Goal: Task Accomplishment & Management: Complete application form

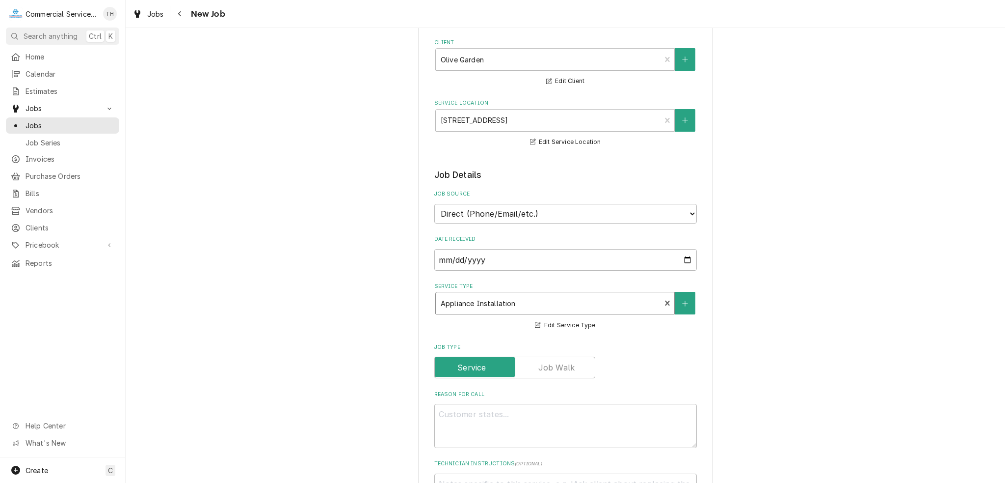
scroll to position [196, 0]
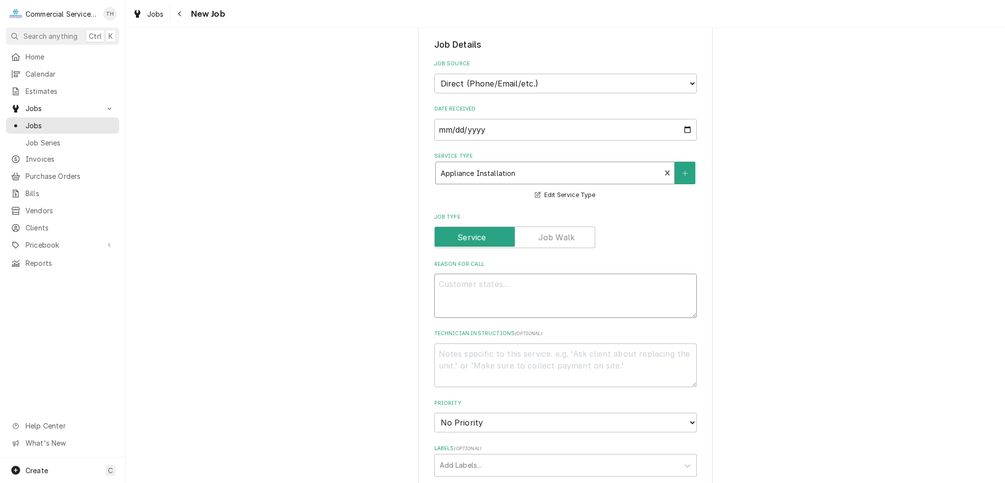
click at [498, 278] on textarea "Reason For Call" at bounding box center [565, 295] width 263 height 44
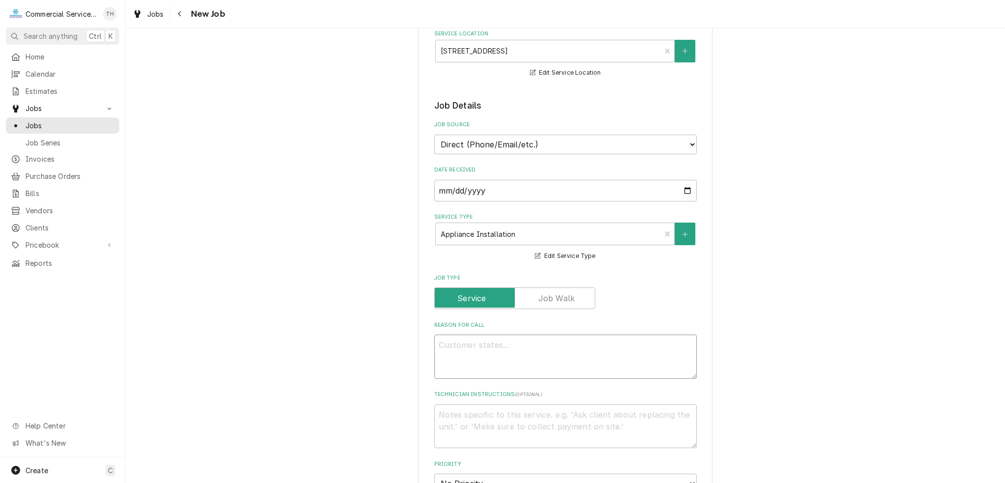
scroll to position [147, 0]
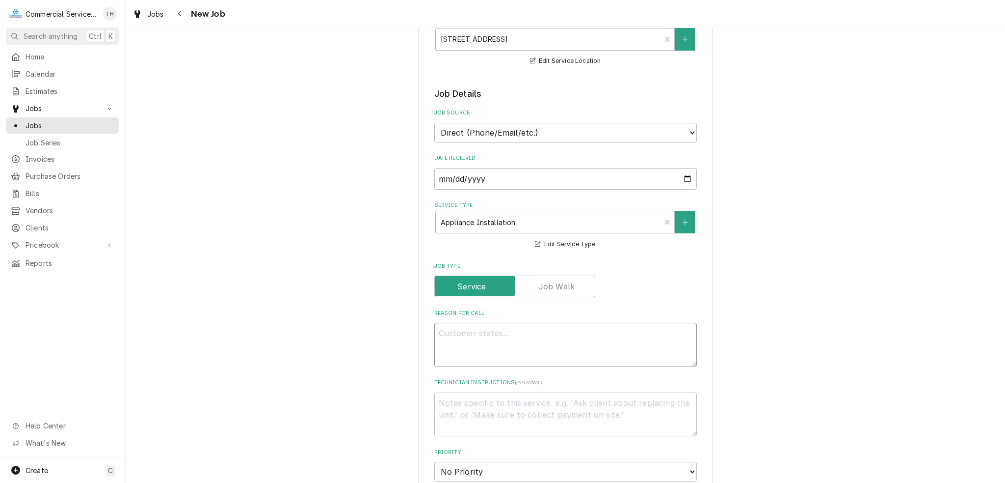
click at [499, 336] on textarea "Reason For Call" at bounding box center [565, 345] width 263 height 44
type textarea "i"
type textarea "x"
type textarea "I"
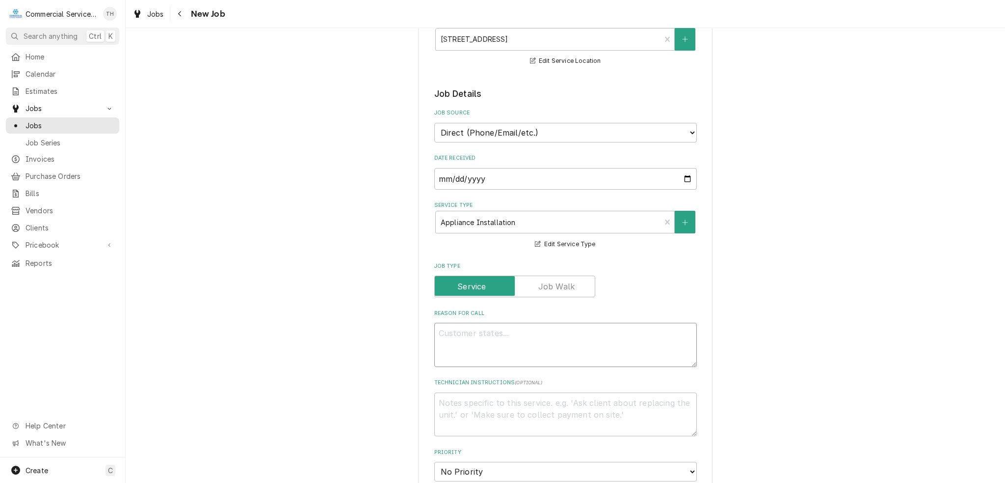
type textarea "x"
type textarea "In"
type textarea "x"
type textarea "Ins"
type textarea "x"
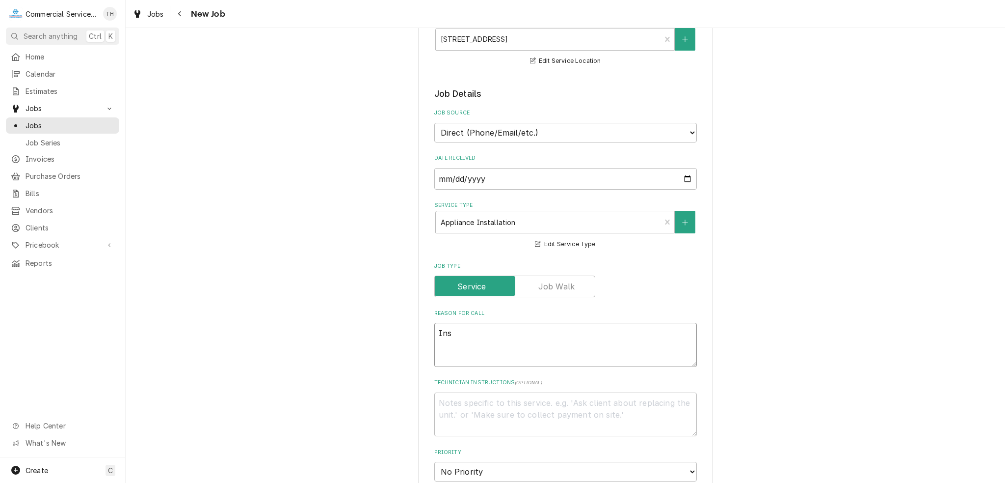
type textarea "Inst"
type textarea "x"
type textarea "Insta"
type textarea "x"
type textarea "Instal"
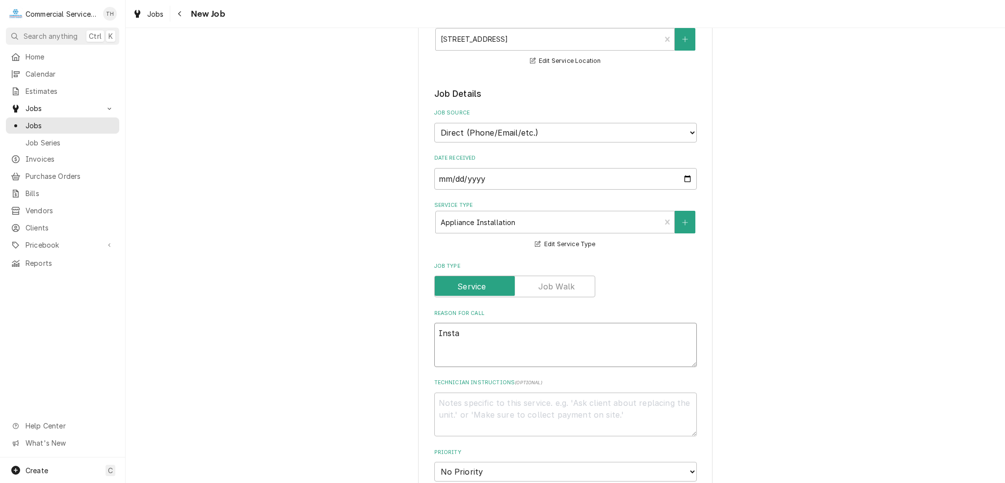
type textarea "x"
type textarea "Install"
type textarea "x"
type textarea "Installa"
type textarea "x"
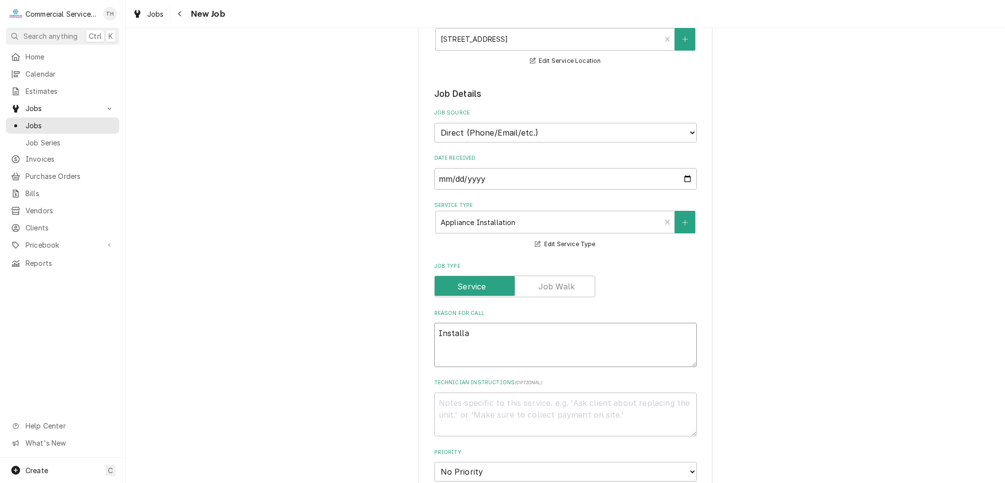
type textarea "Installat"
type textarea "x"
type textarea "Installato"
type textarea "x"
type textarea "Installaton"
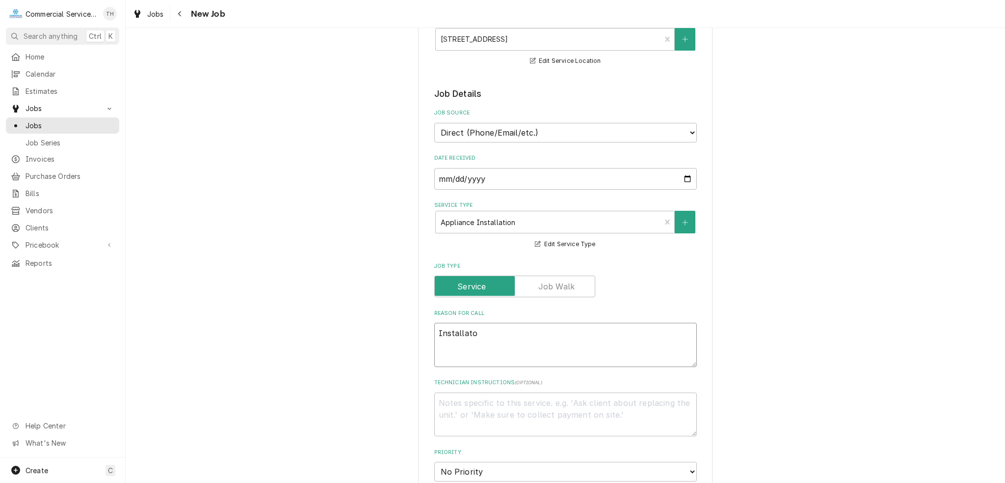
type textarea "x"
type textarea "Installato"
type textarea "x"
type textarea "Installat"
type textarea "x"
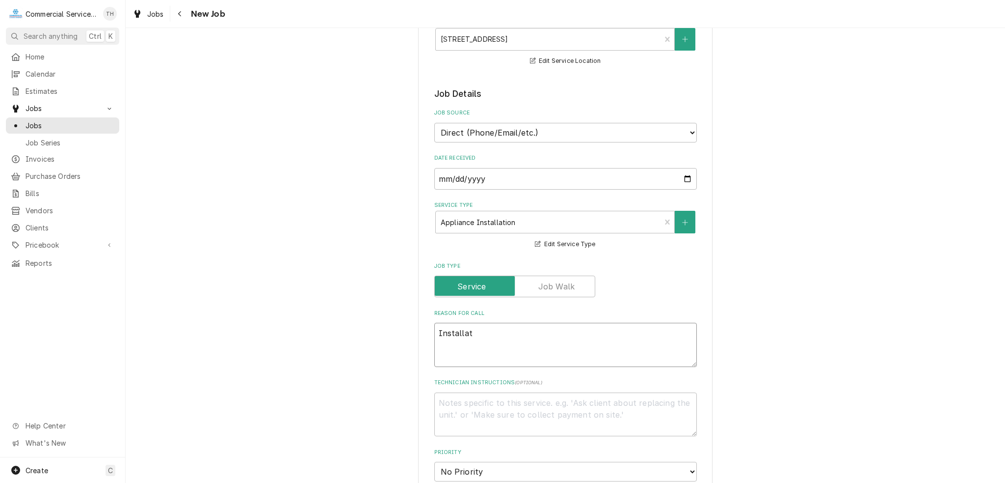
type textarea "Installati"
type textarea "x"
type textarea "Installatio"
type textarea "x"
type textarea "Installation"
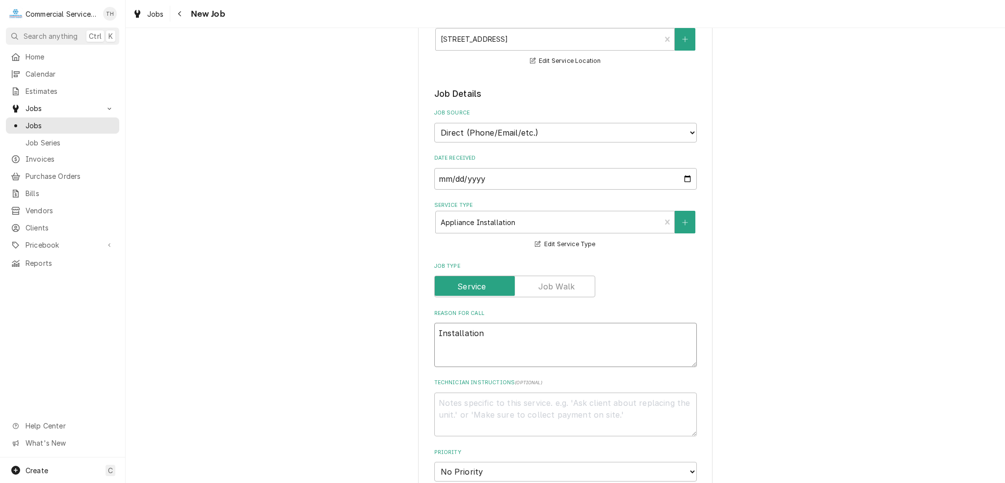
type textarea "x"
type textarea "Installation"
type textarea "x"
type textarea "Installation -"
type textarea "x"
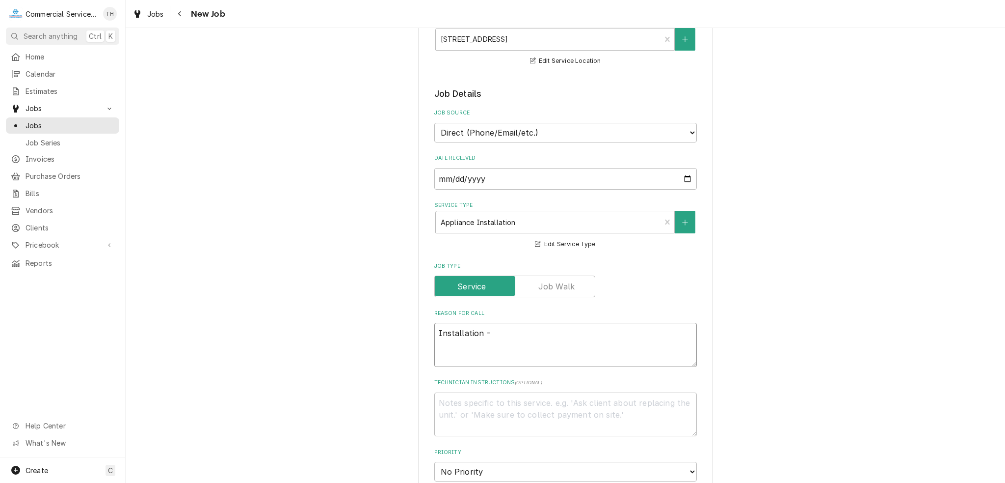
type textarea "Installation -"
type textarea "x"
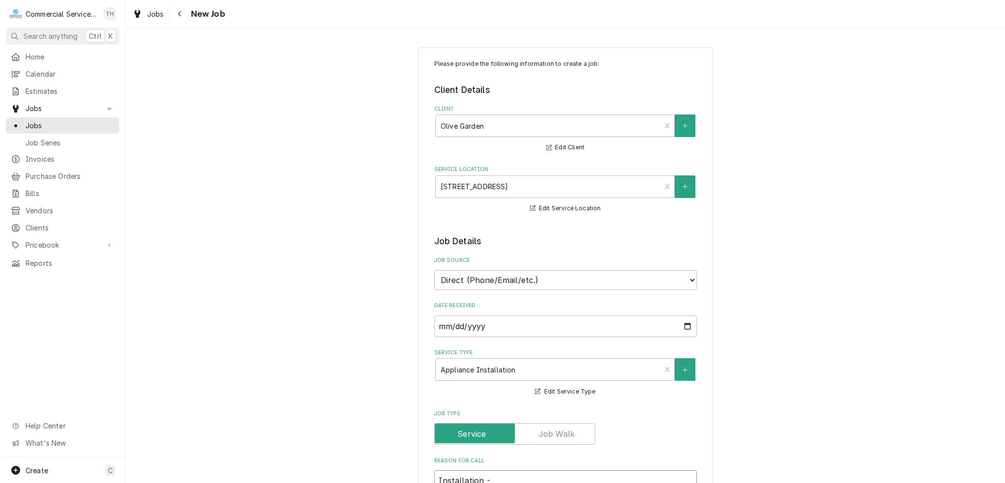
scroll to position [98, 0]
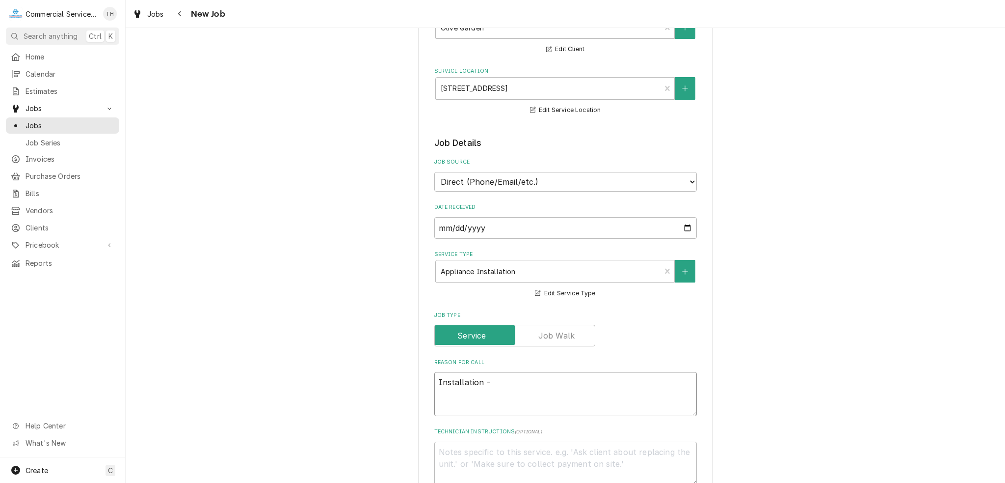
click at [518, 382] on textarea "Installation -" at bounding box center [565, 394] width 263 height 44
type textarea "Installation - o"
type textarea "x"
type textarea "Installation - of"
type textarea "x"
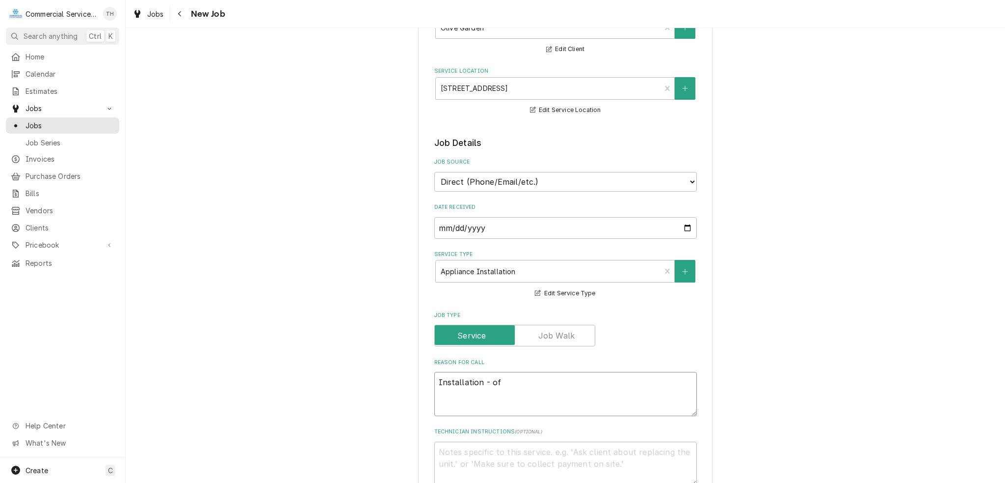
type textarea "Installation - of"
type textarea "x"
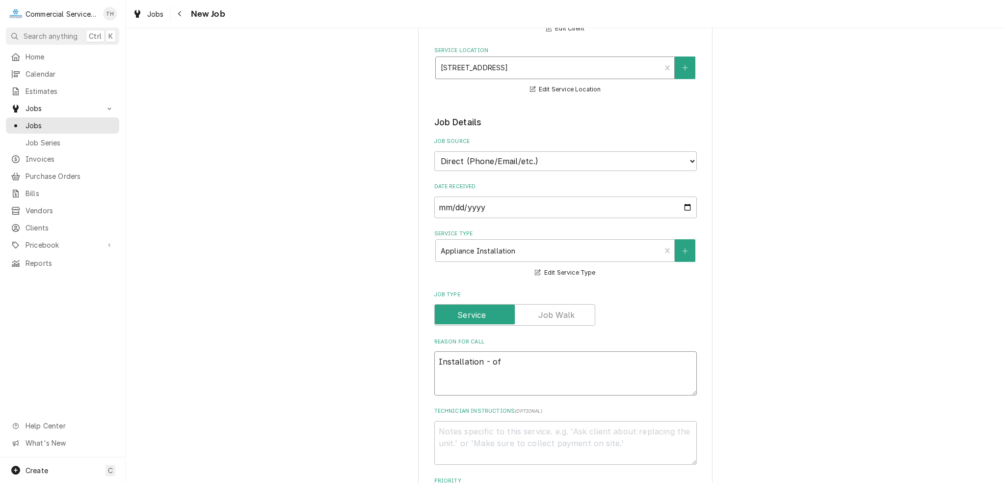
scroll to position [196, 0]
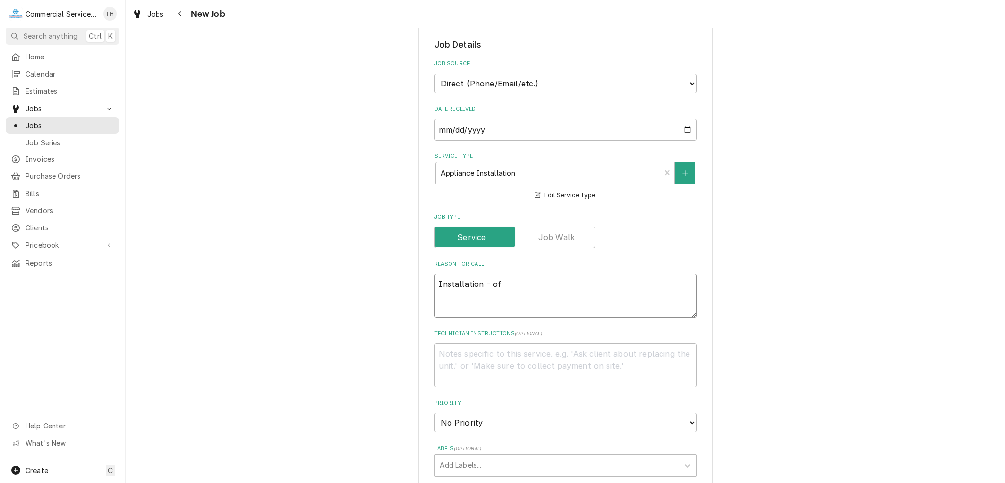
type textarea "Installation - of"
type textarea "x"
type textarea "Installation - o"
type textarea "x"
type textarea "Installation -"
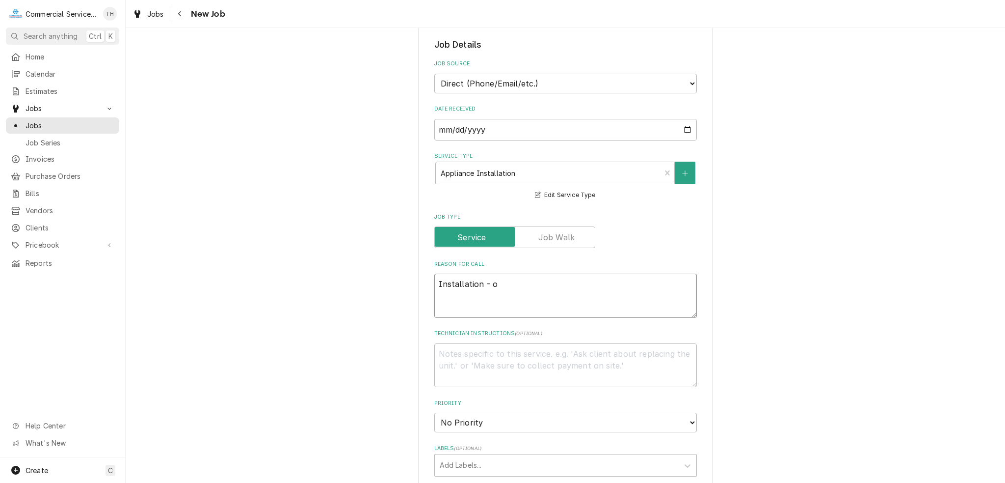
type textarea "x"
type textarea "Installation -"
type textarea "x"
type textarea "Installation"
type textarea "x"
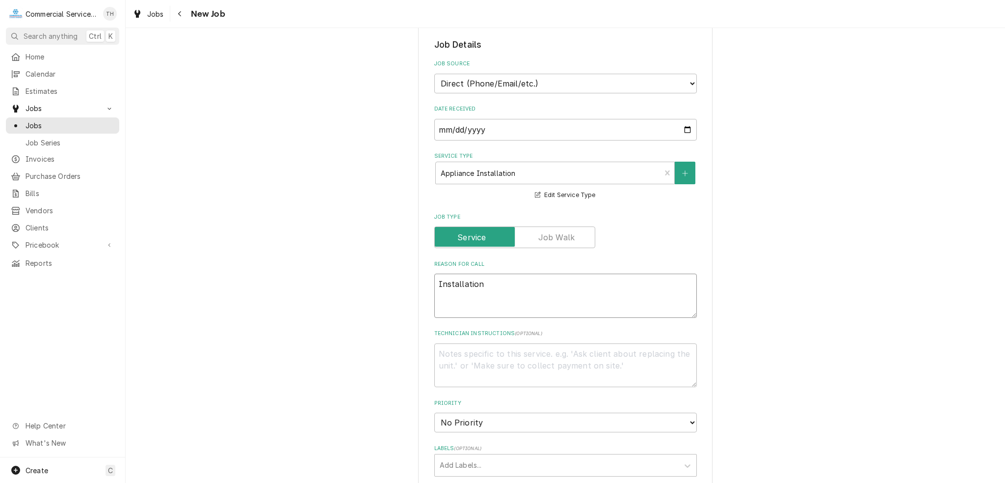
type textarea "Installation o"
type textarea "x"
type textarea "Installation of"
type textarea "x"
type textarea "Installation of"
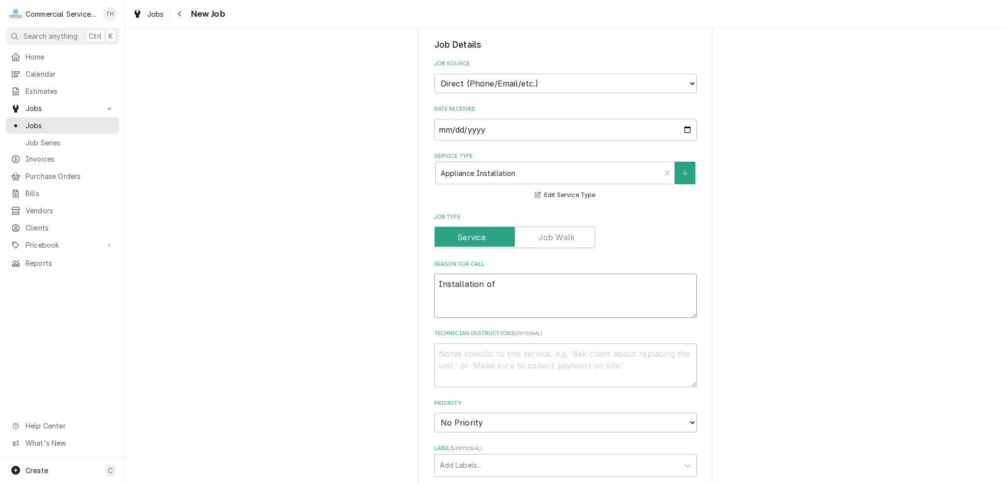
type textarea "x"
type textarea "Installation of n"
type textarea "x"
type textarea "Installation of ne"
type textarea "x"
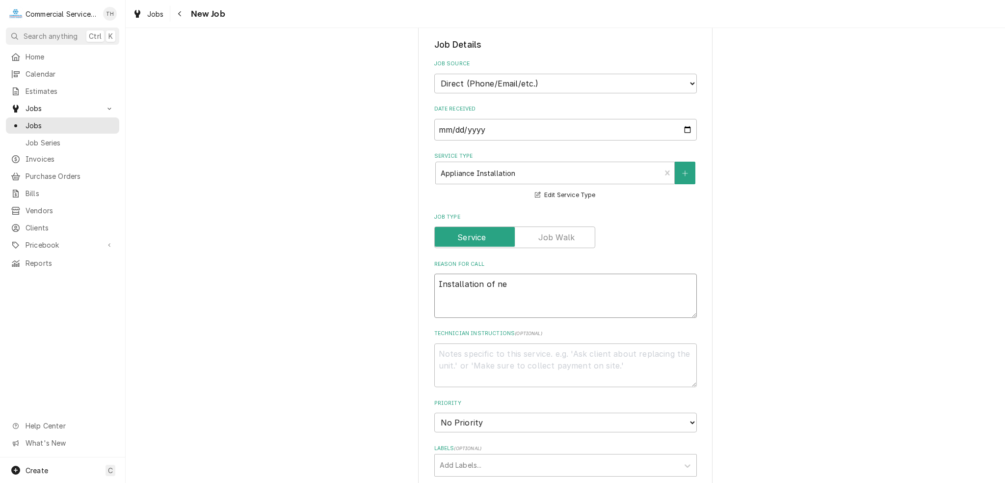
type textarea "Installation of new"
type textarea "x"
type textarea "Installation of new"
type textarea "x"
type textarea "Installation of new c"
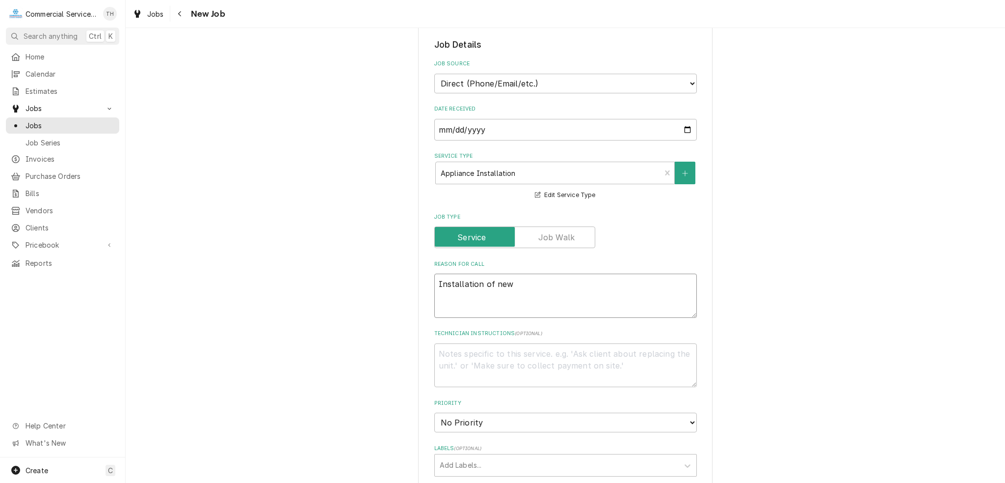
type textarea "x"
type textarea "Installation of new ch"
type textarea "x"
type textarea "Installation of new che"
type textarea "x"
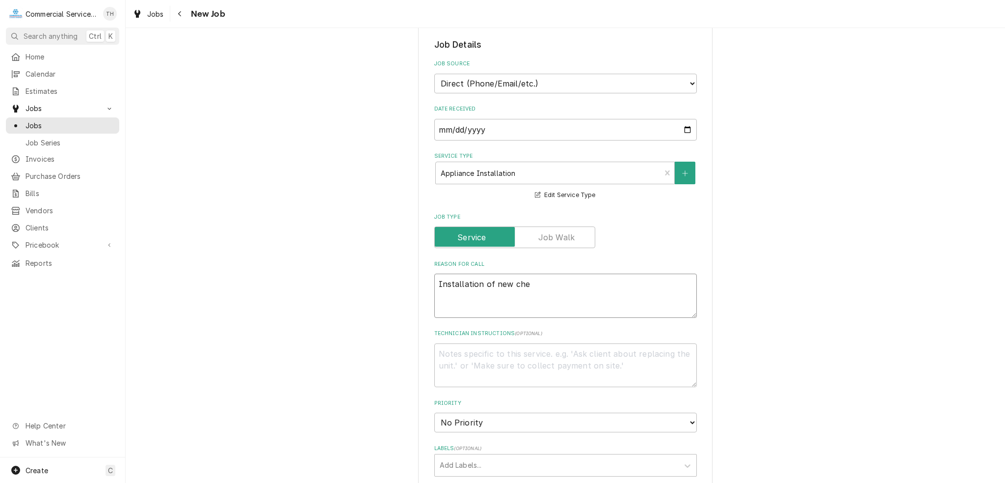
type textarea "Installation of new chee"
type textarea "x"
type textarea "Installation of new chees"
type textarea "x"
type textarea "Installation of new cheese"
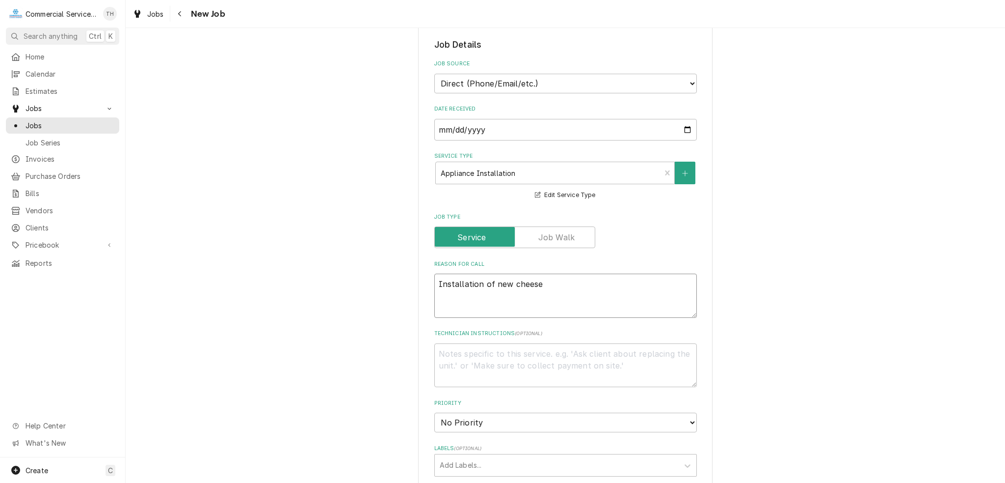
type textarea "x"
type textarea "Installation of new cheese"
type textarea "x"
type textarea "Installation of new cheese"
type textarea "x"
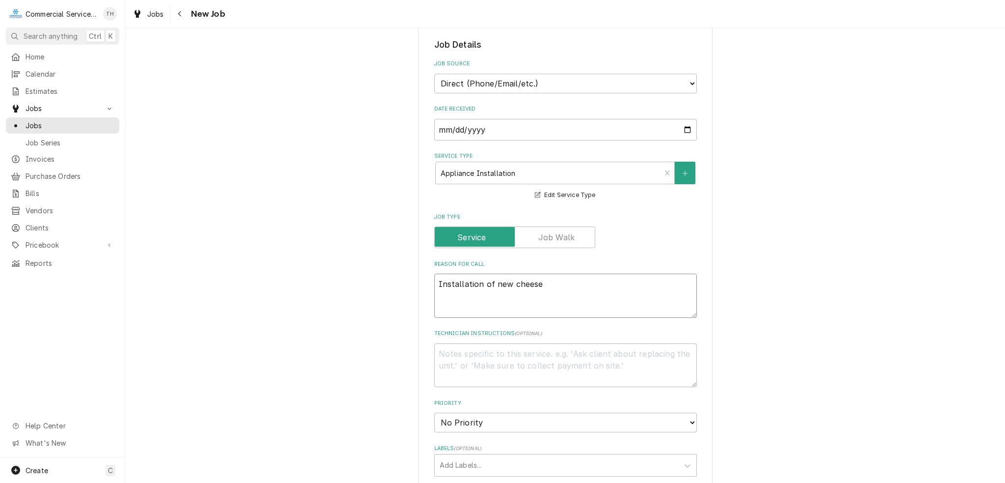
type textarea "Installation of new cheesem"
type textarea "x"
type textarea "Installation of new cheeseme"
type textarea "x"
type textarea "Installation of new cheesemel"
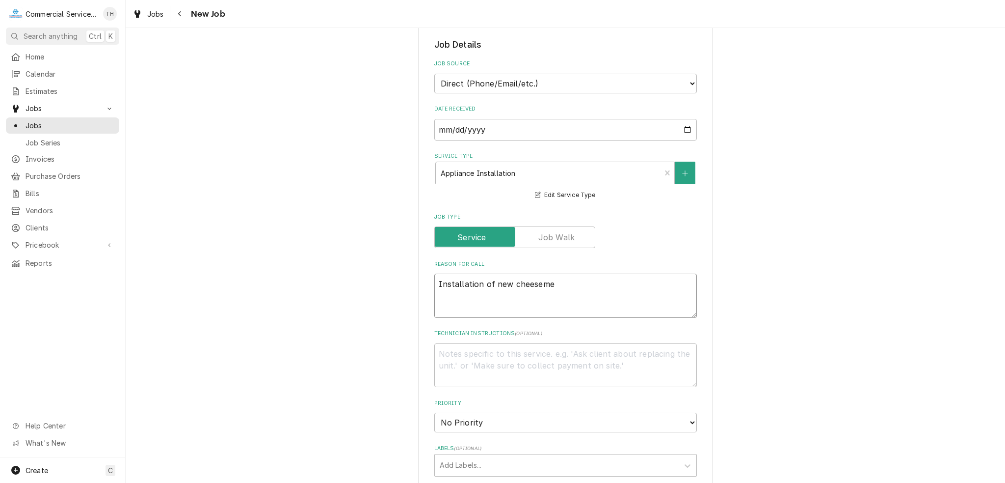
type textarea "x"
type textarea "Installation of new cheesemelt"
type textarea "x"
type textarea "Installation of new cheesemelte"
type textarea "x"
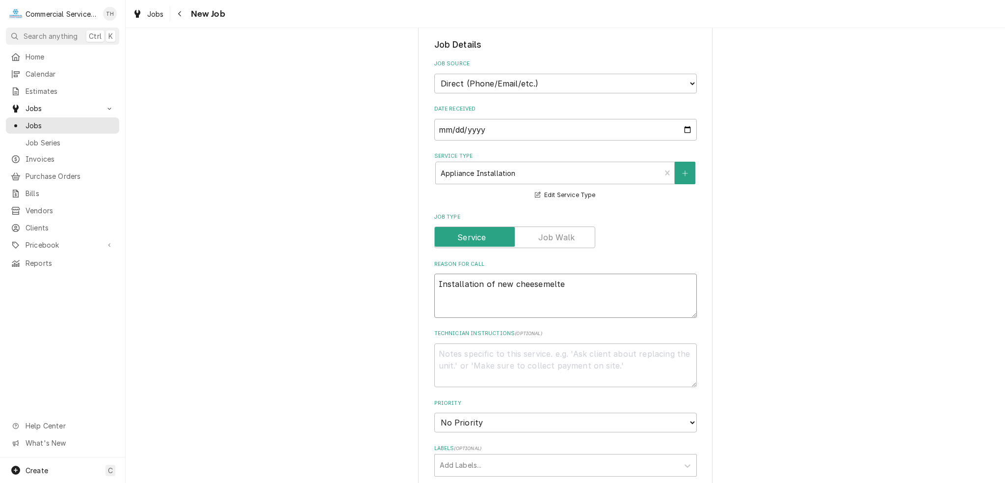
type textarea "Installation of new cheesemelter"
type textarea "x"
type textarea "Installation of new cheesemelter"
type textarea "x"
type textarea "Installation of new cheesemelter -"
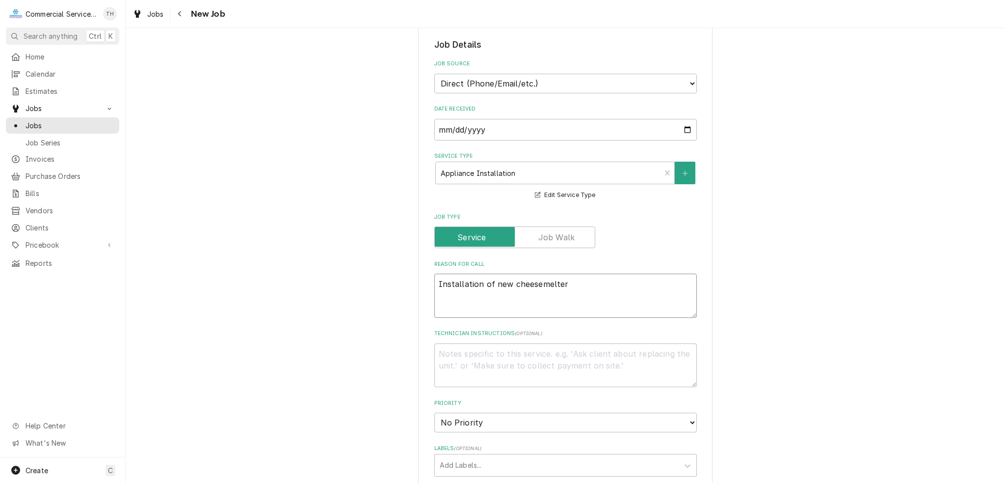
type textarea "x"
type textarea "Installation of new cheesemelter -"
type textarea "x"
type textarea "Installation of new cheesemelter -"
type textarea "x"
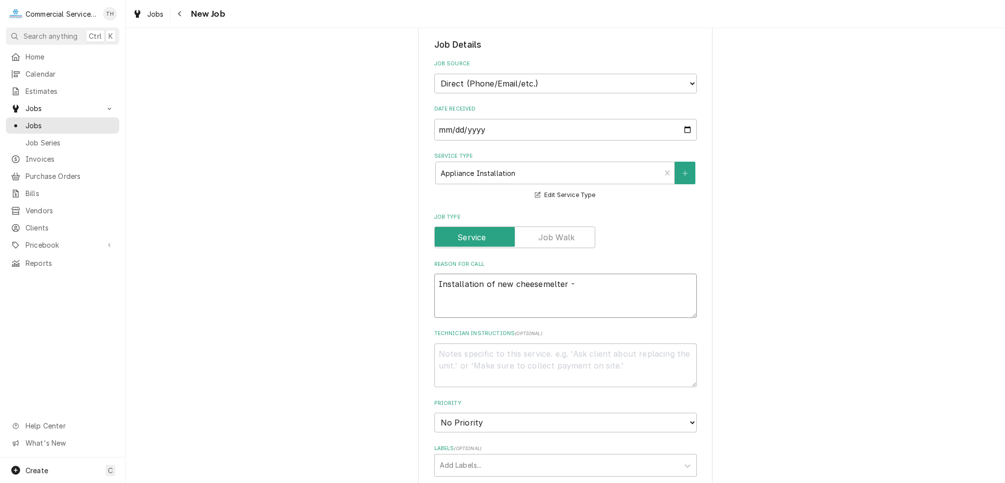
type textarea "Installation of new cheesemelter"
type textarea "x"
type textarea "Installation of new cheesemelter /"
type textarea "x"
type textarea "Installation of new cheesemelter /"
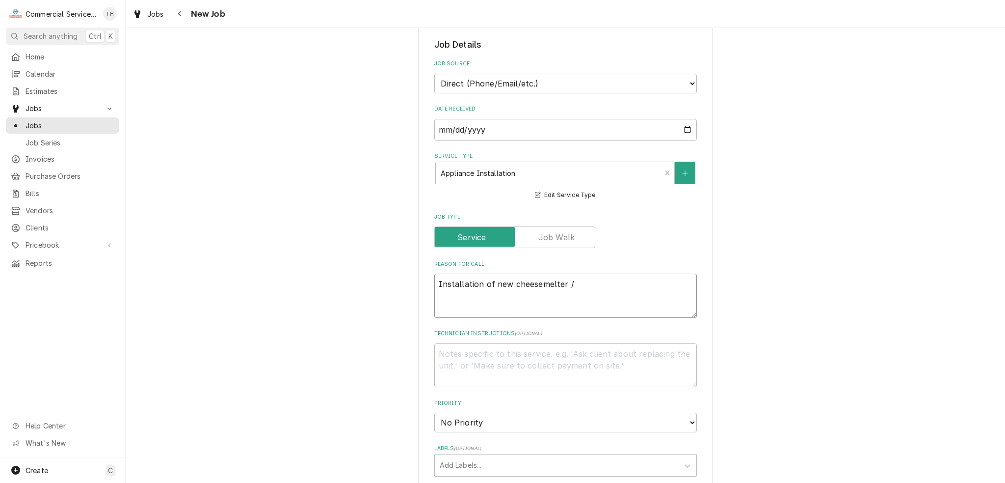
type textarea "x"
type textarea "Installation of new cheesemelter /"
type textarea "x"
type textarea "Installation of new cheesemelter"
type textarea "x"
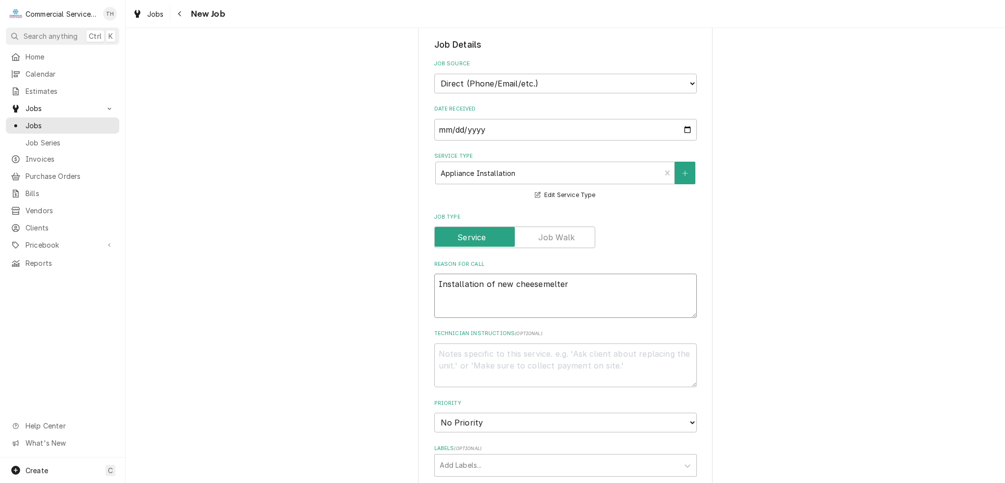
type textarea "Installation of new cheesemelter"
type textarea "x"
type textarea "Installation of new cheesemelter -"
type textarea "x"
type textarea "Installation of new cheesemelter -"
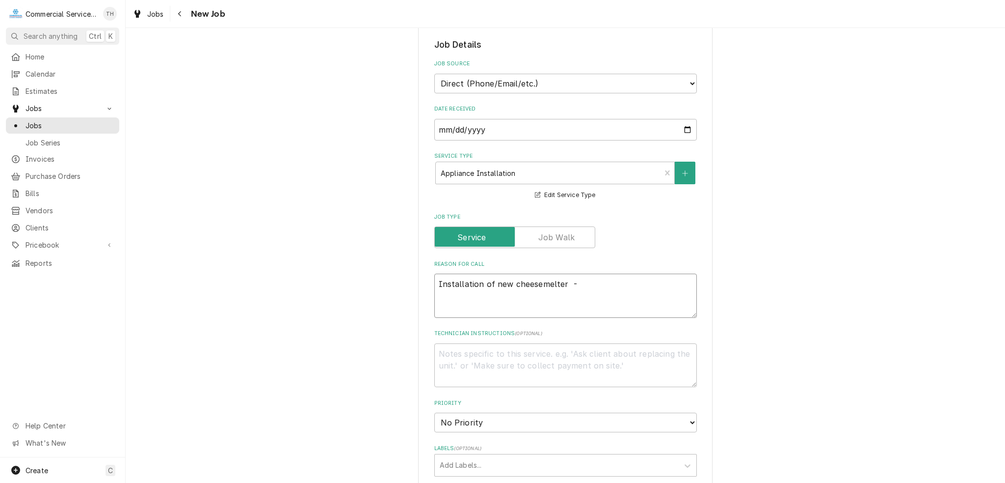
type textarea "x"
type textarea "Installation of new cheesemelter - r"
type textarea "x"
type textarea "Installation of new cheesemelter - re"
type textarea "x"
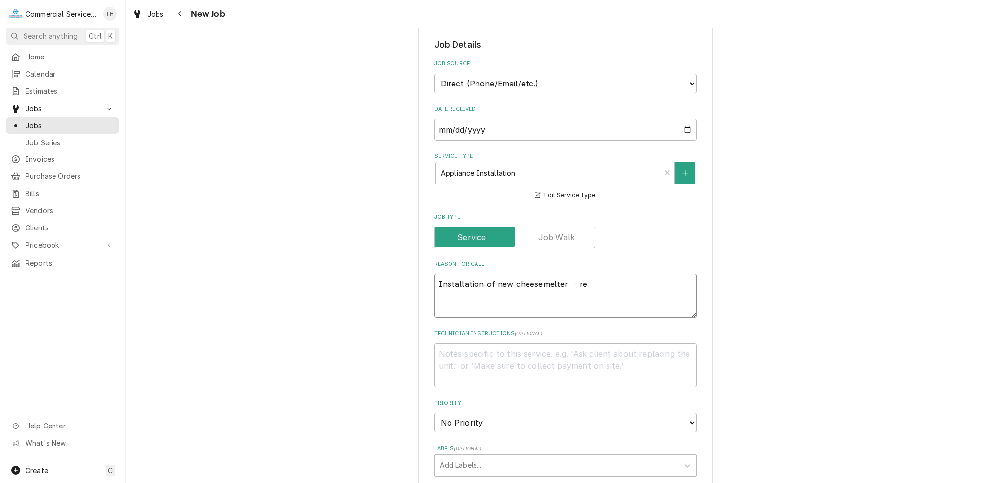
type textarea "Installation of new cheesemelter - rem"
type textarea "x"
type textarea "Installation of new cheesemelter - remo"
type textarea "x"
type textarea "Installation of new cheesemelter - remov"
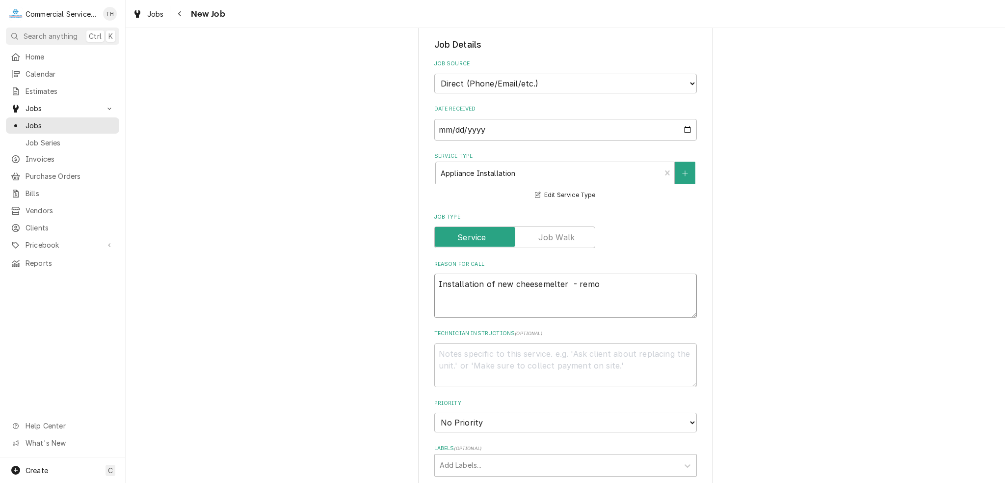
type textarea "x"
type textarea "Installation of new cheesemelter - remove"
type textarea "x"
type textarea "Installation of new cheesemelter - remove"
type textarea "x"
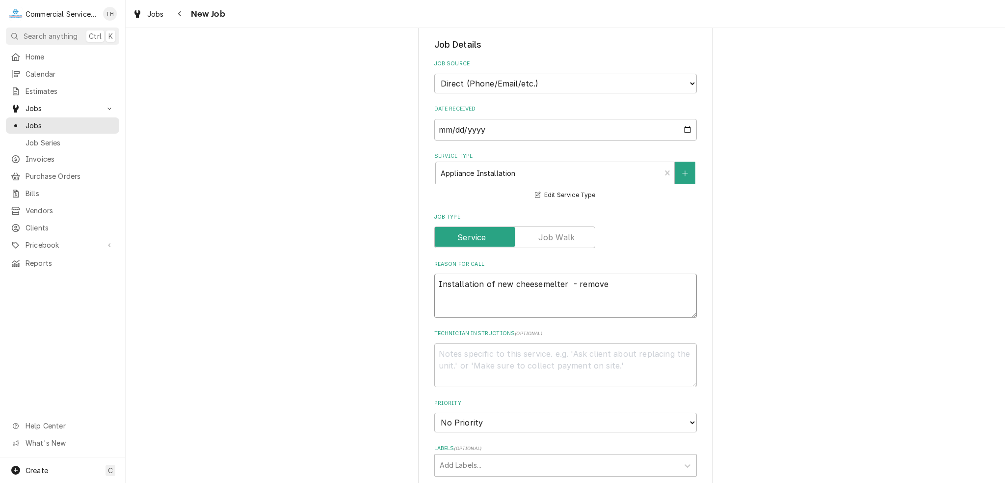
type textarea "Installation of new cheesemelter - remove e"
type textarea "x"
type textarea "Installation of new cheesemelter - remove ex"
type textarea "x"
type textarea "Installation of new cheesemelter - remove exi"
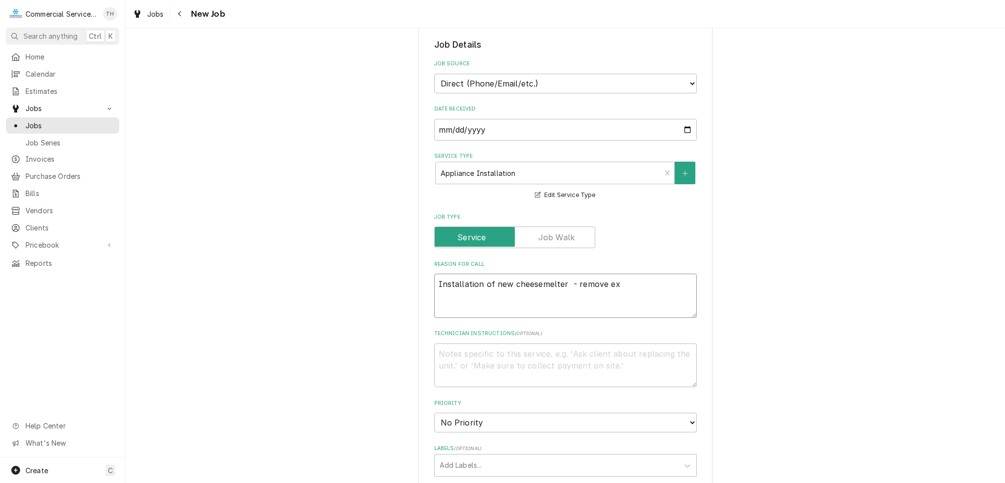
type textarea "x"
type textarea "Installation of new cheesemelter - remove exis"
type textarea "x"
type textarea "Installation of new cheesemelter - remove exist"
type textarea "x"
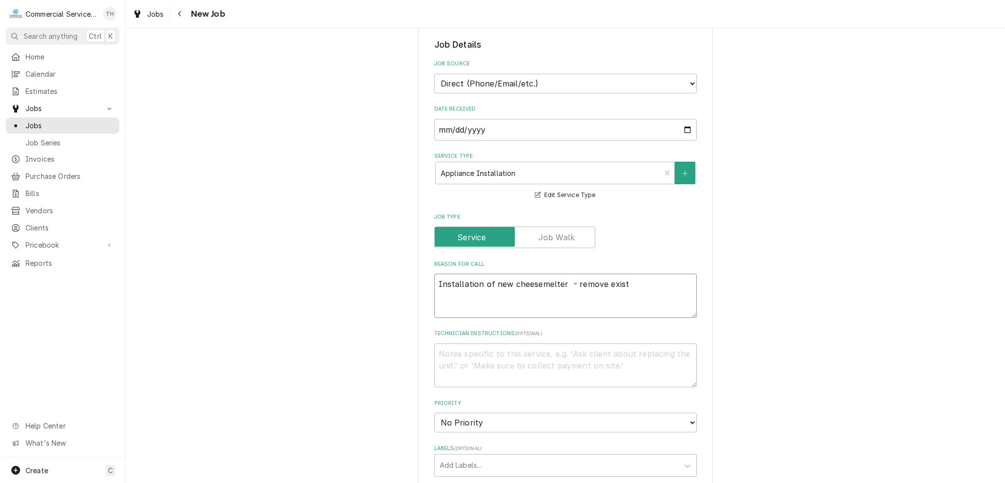
type textarea "Installation of new cheesemelter - remove existi"
type textarea "x"
type textarea "Installation of new cheesemelter - remove existin"
type textarea "x"
type textarea "Installation of new cheesemelter - remove existing"
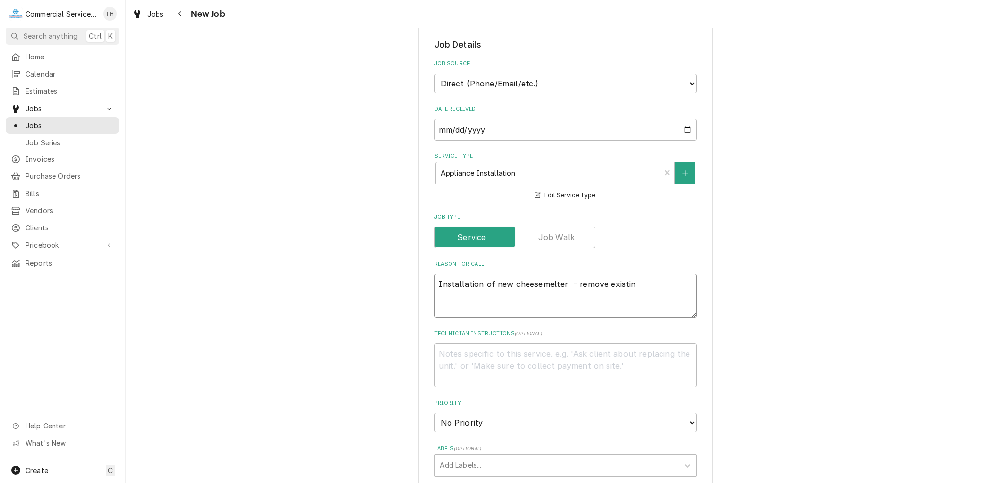
type textarea "x"
type textarea "Installation of new cheesemelter - remove existing"
type textarea "x"
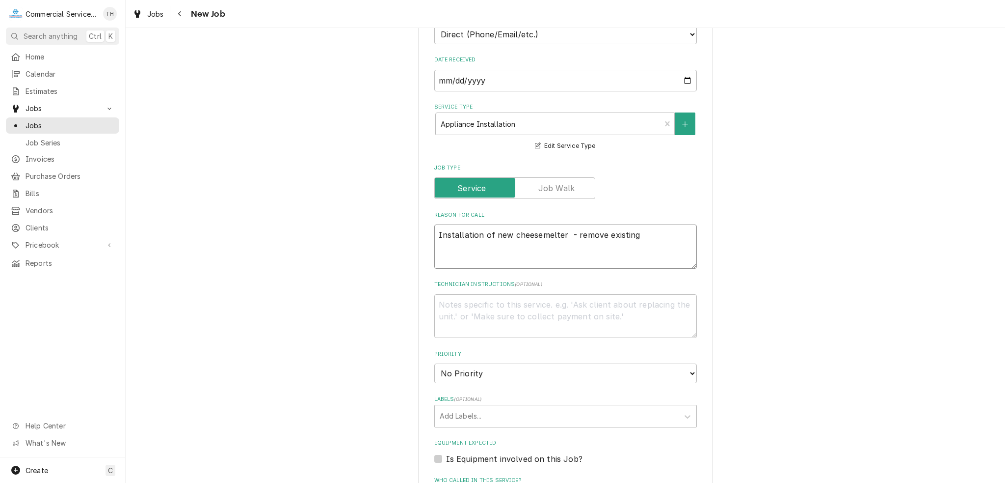
scroll to position [393, 0]
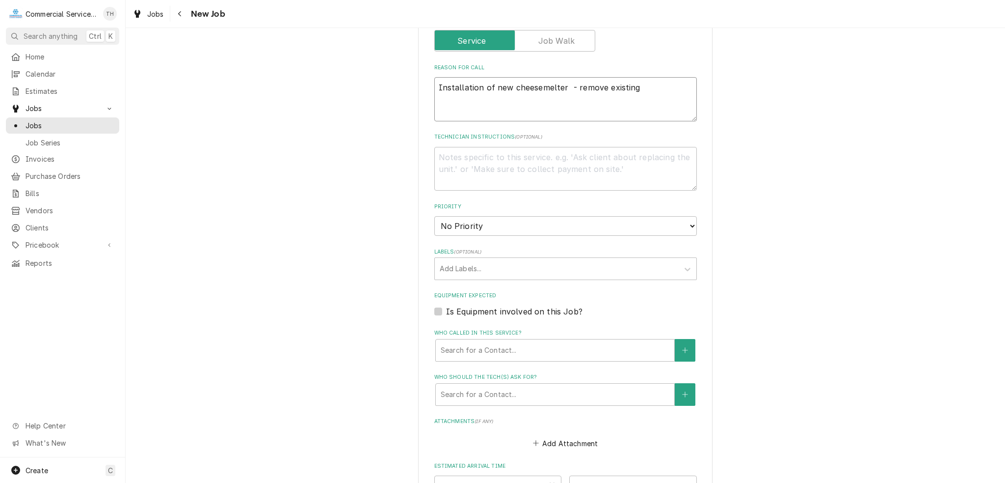
type textarea "Installation of new cheesemelter - remove existing"
click at [488, 225] on select "No Priority Urgent High Medium Low" at bounding box center [565, 226] width 263 height 20
select select "4"
click at [434, 216] on select "No Priority Urgent High Medium Low" at bounding box center [565, 226] width 263 height 20
type textarea "x"
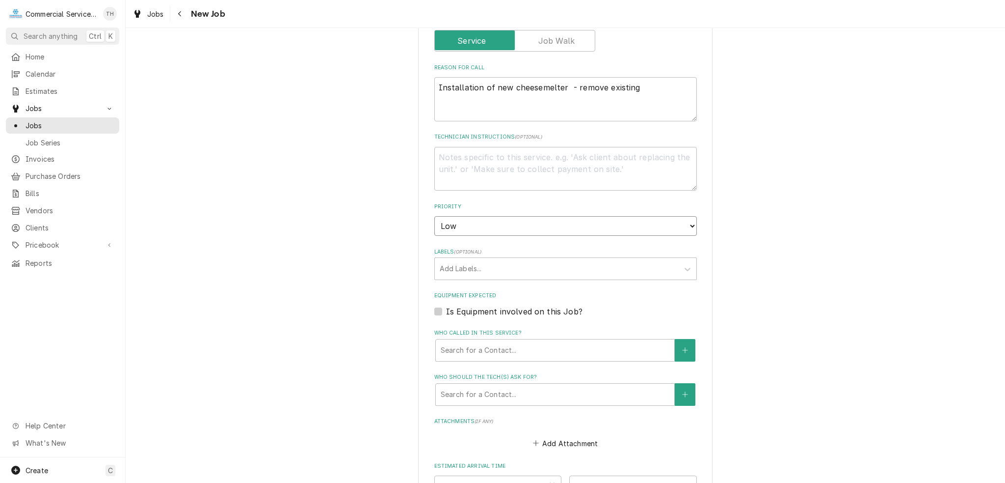
click at [493, 227] on select "No Priority Urgent High Medium Low" at bounding box center [565, 226] width 263 height 20
select select "3"
click at [434, 216] on select "No Priority Urgent High Medium Low" at bounding box center [565, 226] width 263 height 20
type textarea "x"
click at [499, 261] on div "Labels" at bounding box center [557, 269] width 234 height 18
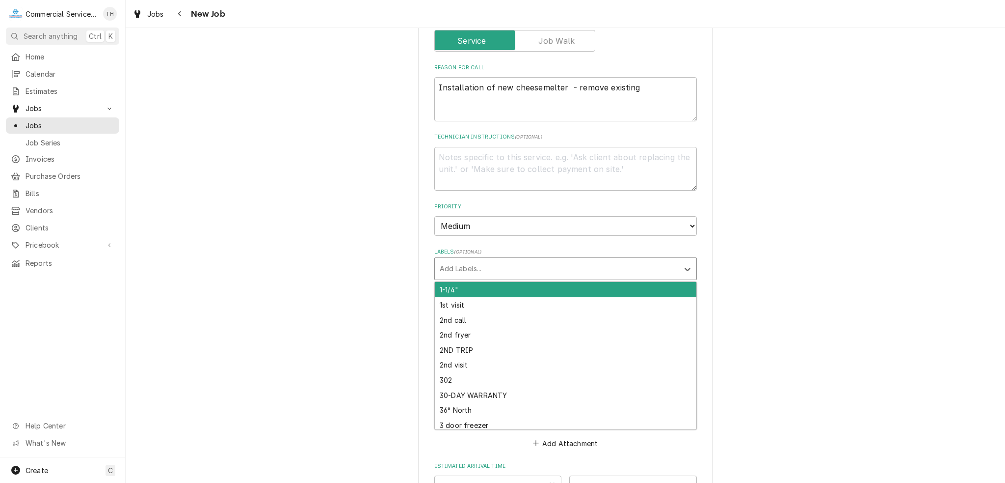
click at [572, 260] on div "Labels" at bounding box center [557, 269] width 234 height 18
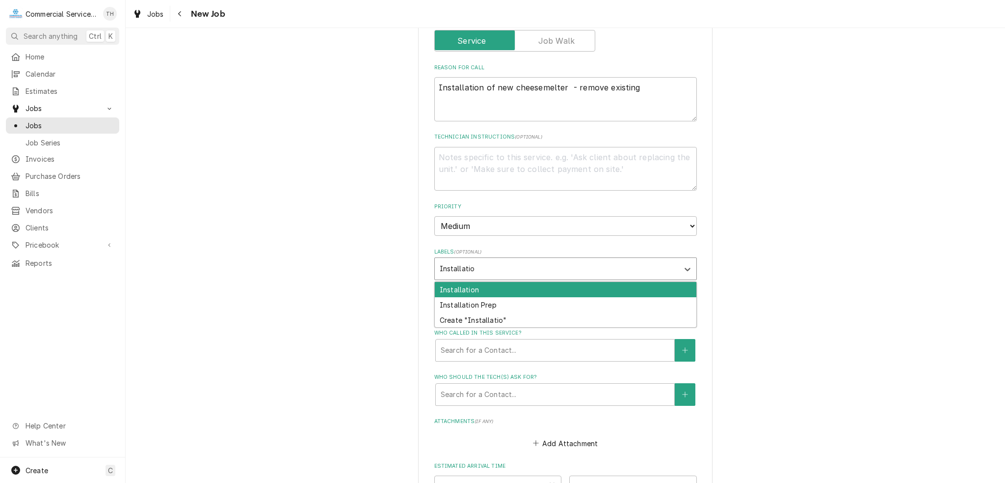
type input "Installation"
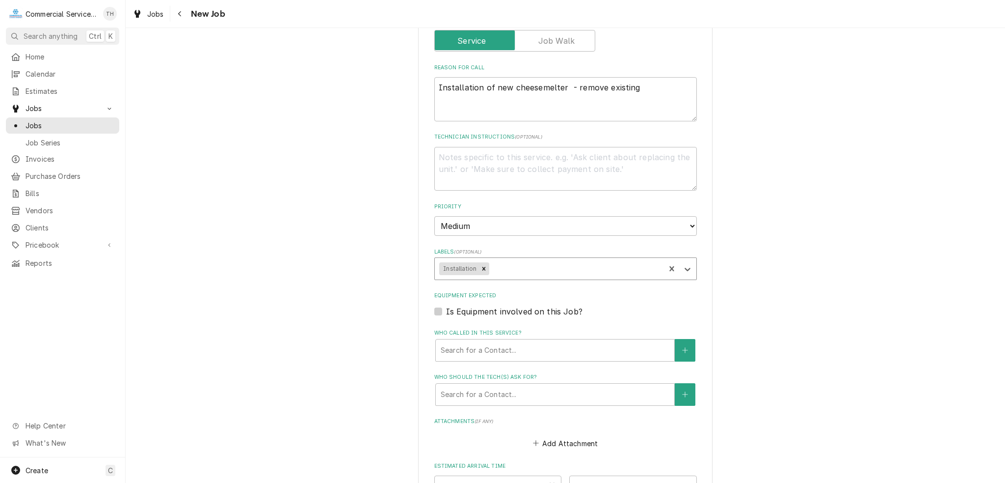
type textarea "x"
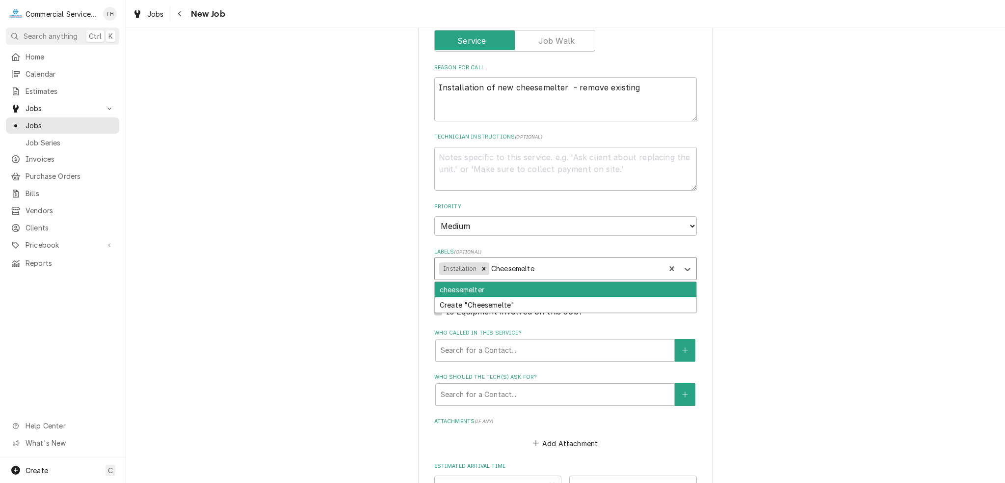
type input "Cheesemelter"
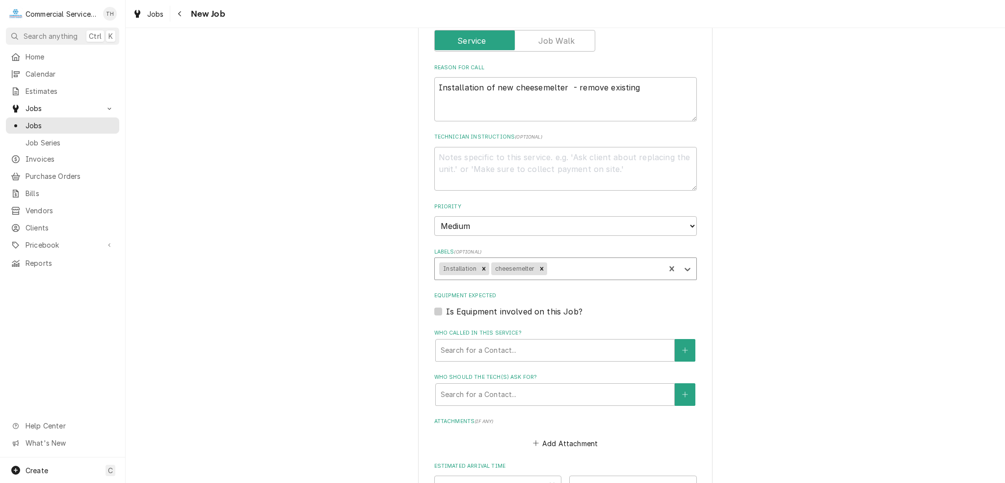
type textarea "x"
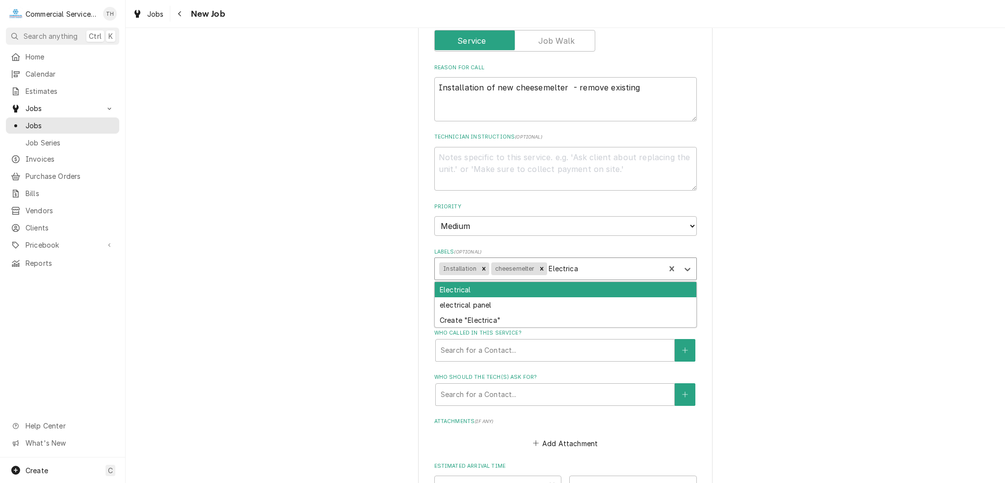
type input "Electrical"
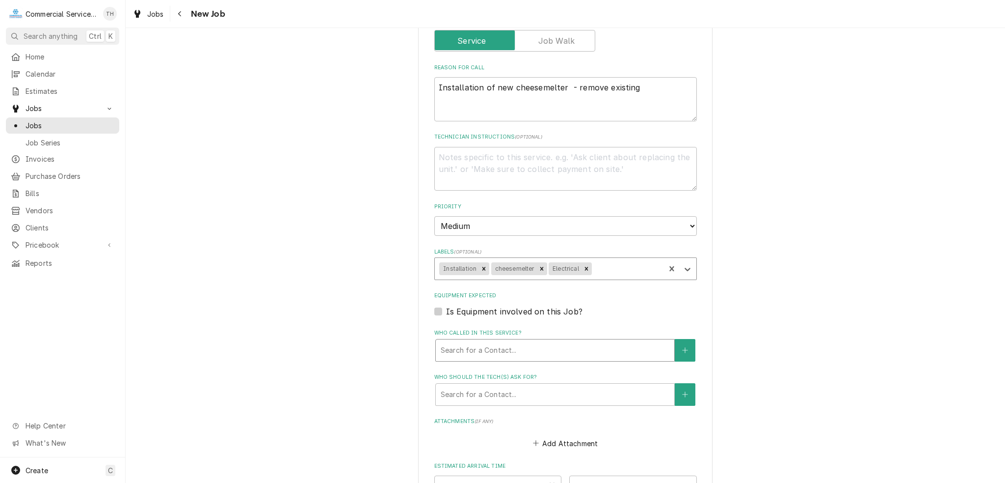
click at [480, 347] on div "Who called in this service?" at bounding box center [555, 350] width 229 height 18
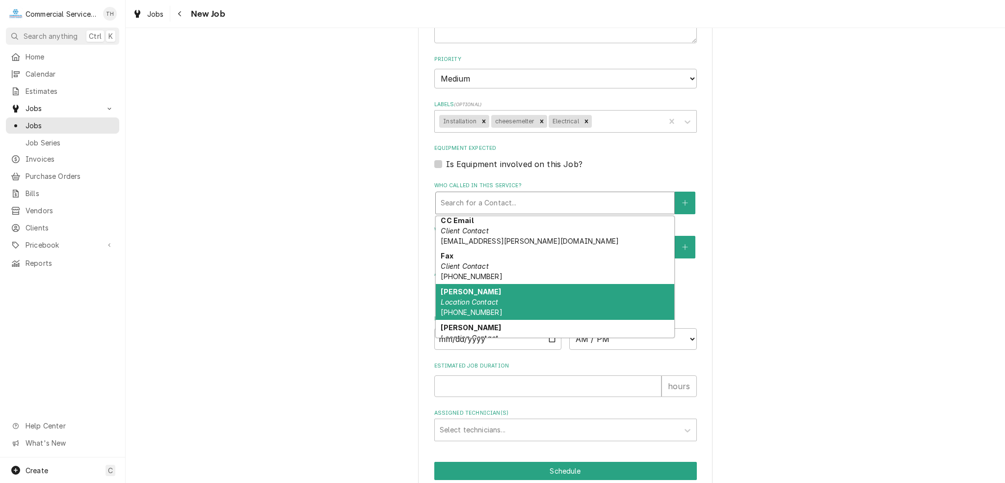
scroll to position [88, 0]
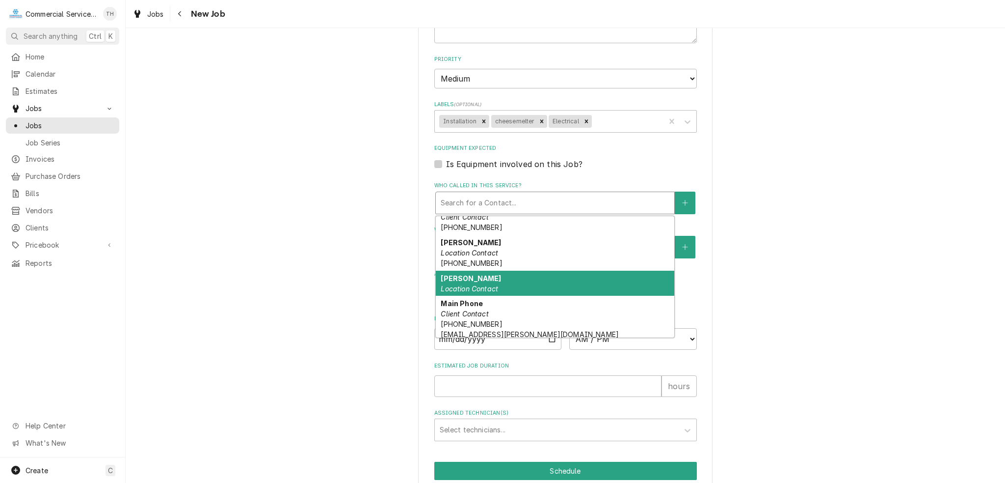
click at [530, 276] on div "Louie Location Contact" at bounding box center [555, 284] width 239 height 26
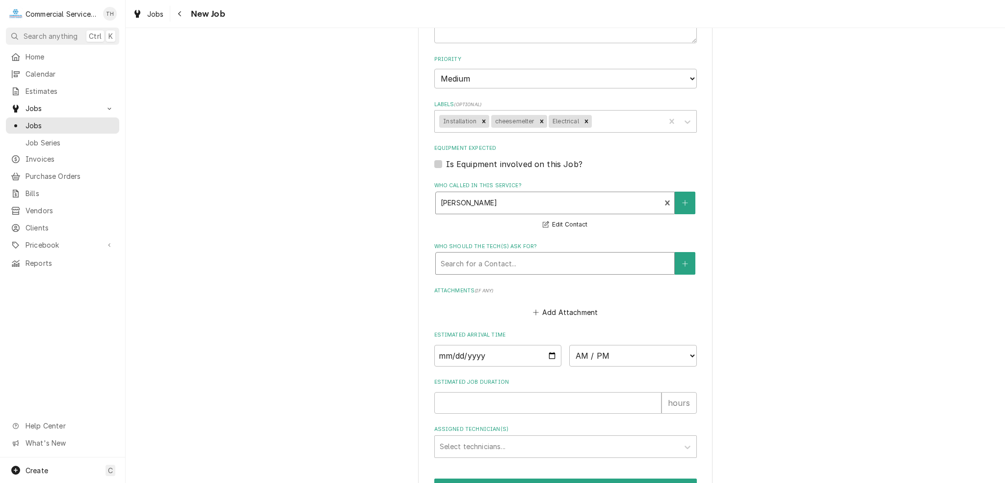
click at [530, 265] on div "Who should the tech(s) ask for?" at bounding box center [555, 263] width 229 height 18
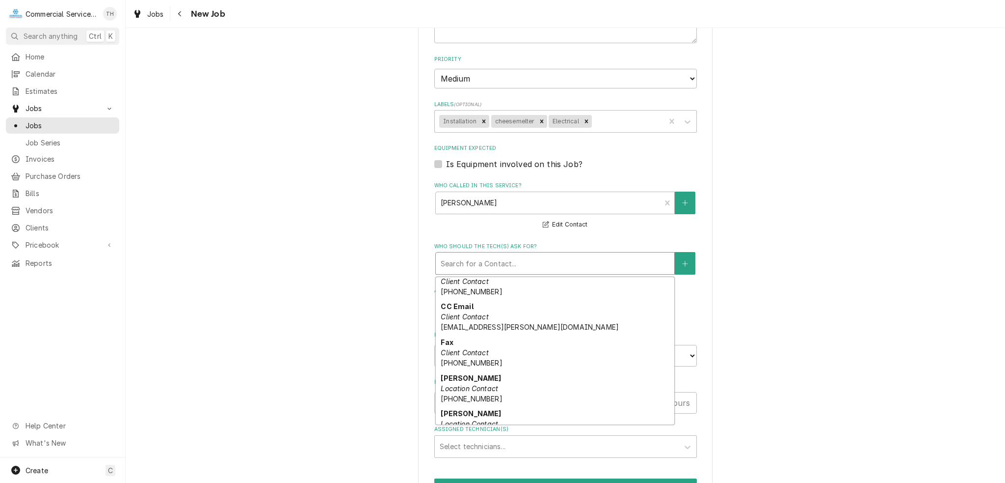
scroll to position [13, 0]
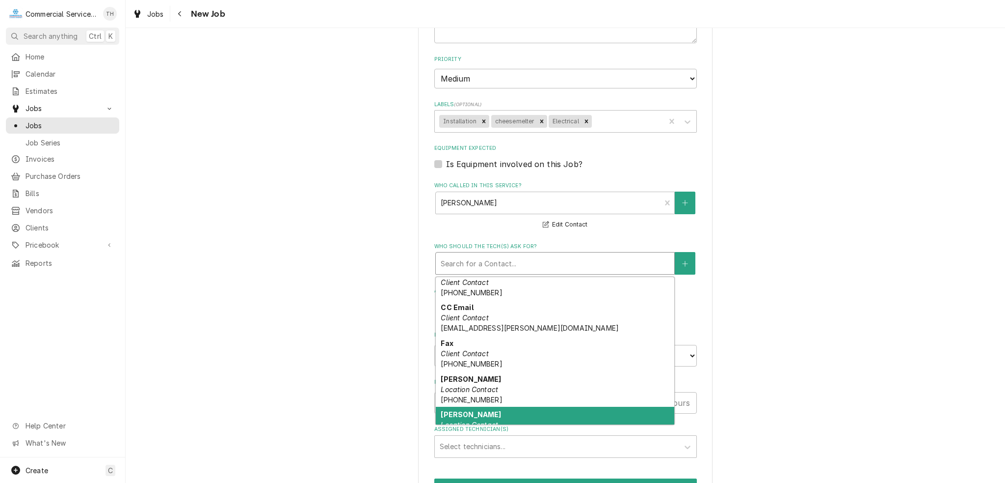
click at [503, 414] on div "Louie Location Contact" at bounding box center [555, 419] width 239 height 26
type textarea "x"
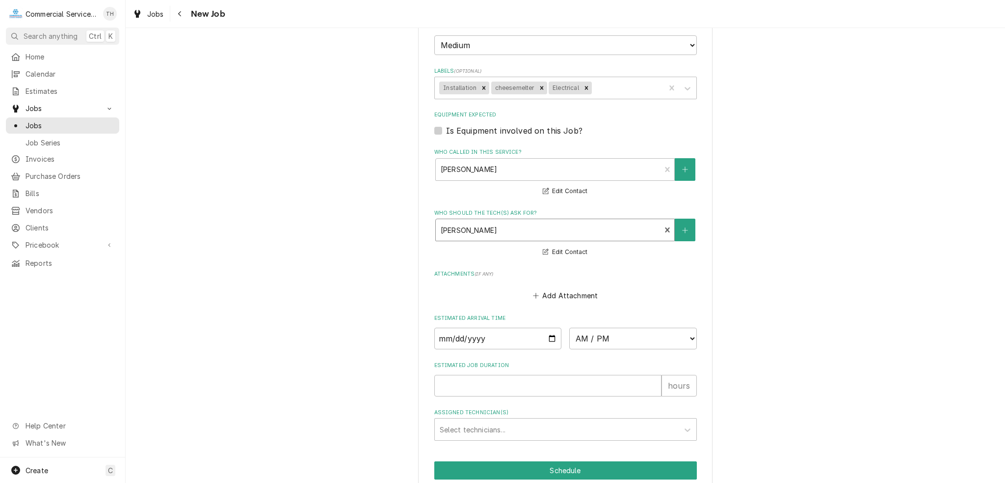
scroll to position [613, 0]
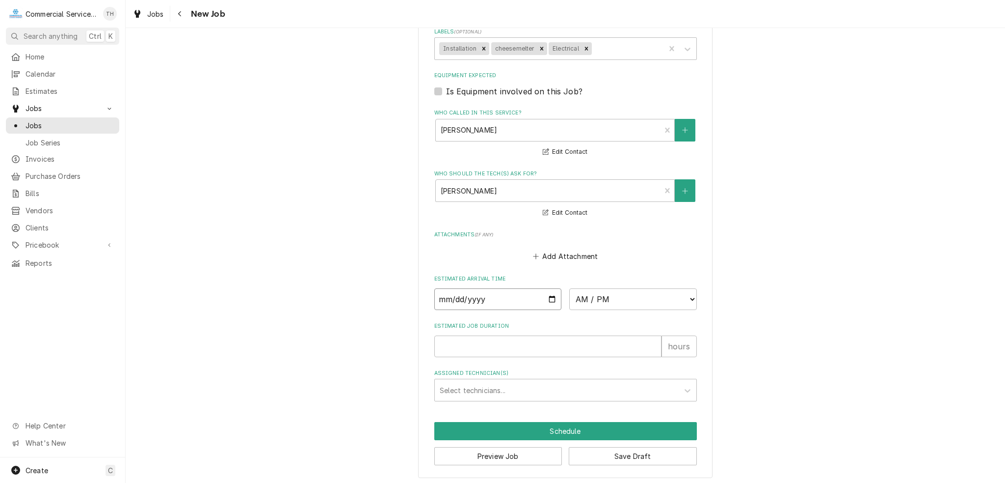
click at [550, 298] on input "Date" at bounding box center [498, 299] width 128 height 22
type input "2025-09-03"
type textarea "x"
type input "2025-09-03"
type textarea "x"
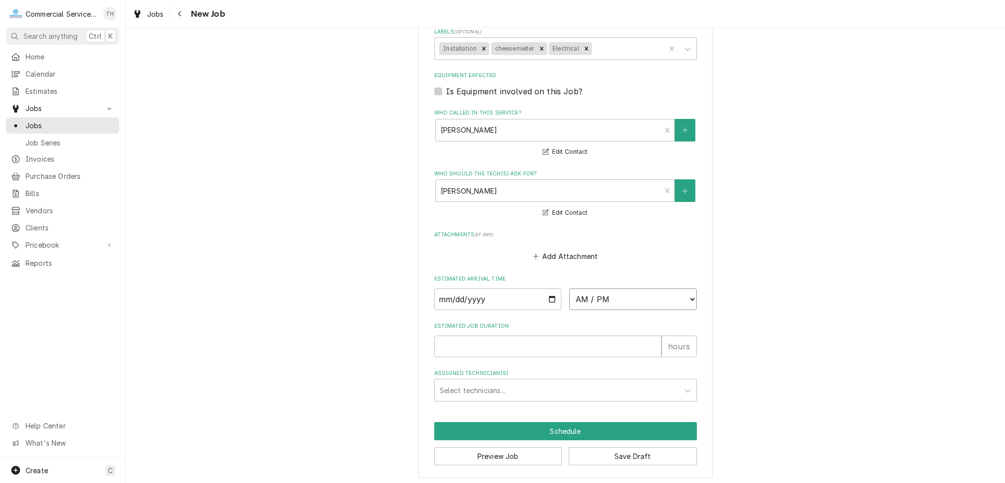
click at [591, 292] on select "AM / PM 6:00 AM 6:15 AM 6:30 AM 6:45 AM 7:00 AM 7:15 AM 7:30 AM 7:45 AM 8:00 AM…" at bounding box center [633, 299] width 128 height 22
click at [548, 296] on input "2025-09-03" at bounding box center [498, 299] width 128 height 22
type input "2025-09-04"
type textarea "x"
type input "2025-09-04"
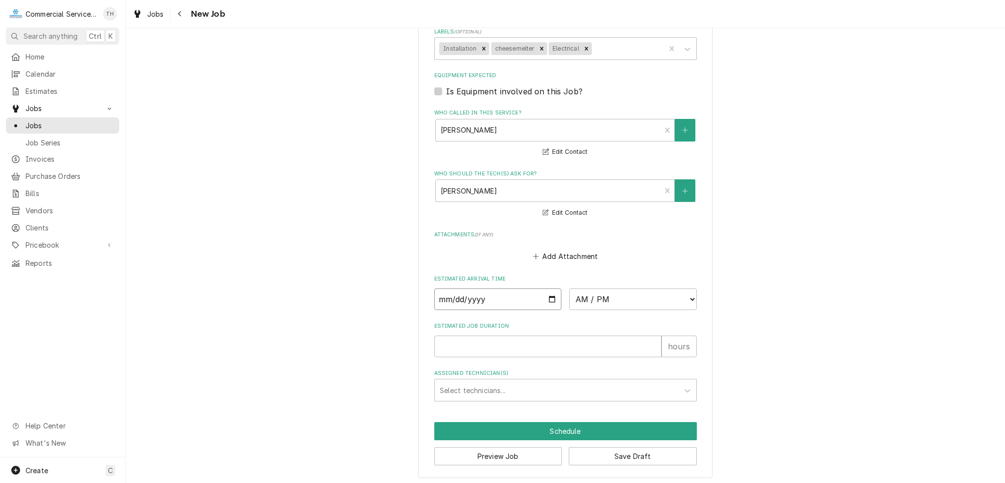
type textarea "x"
click at [625, 299] on select "AM / PM 6:00 AM 6:15 AM 6:30 AM 6:45 AM 7:00 AM 7:15 AM 7:30 AM 7:45 AM 8:00 AM…" at bounding box center [633, 299] width 128 height 22
select select "06:30:00"
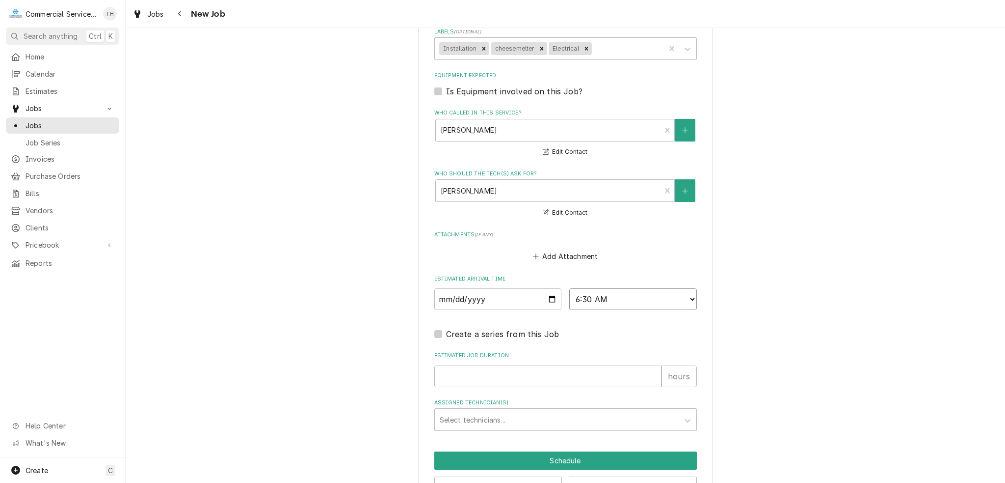
type textarea "x"
click at [496, 379] on input "Estimated Job Duration" at bounding box center [547, 376] width 227 height 22
type input "4"
type textarea "x"
type input "4"
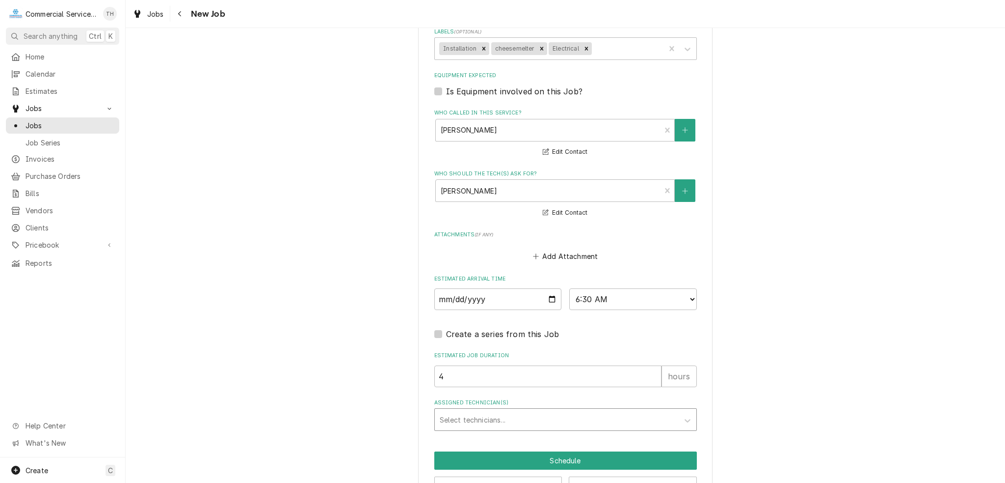
click at [483, 419] on div "Assigned Technician(s)" at bounding box center [557, 419] width 234 height 18
type input "bran"
type textarea "x"
type input "bill"
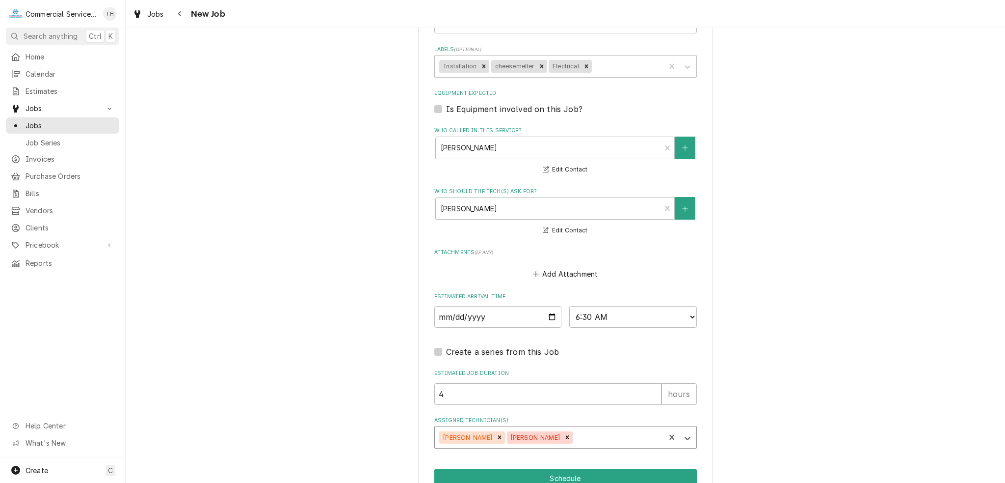
scroll to position [642, 0]
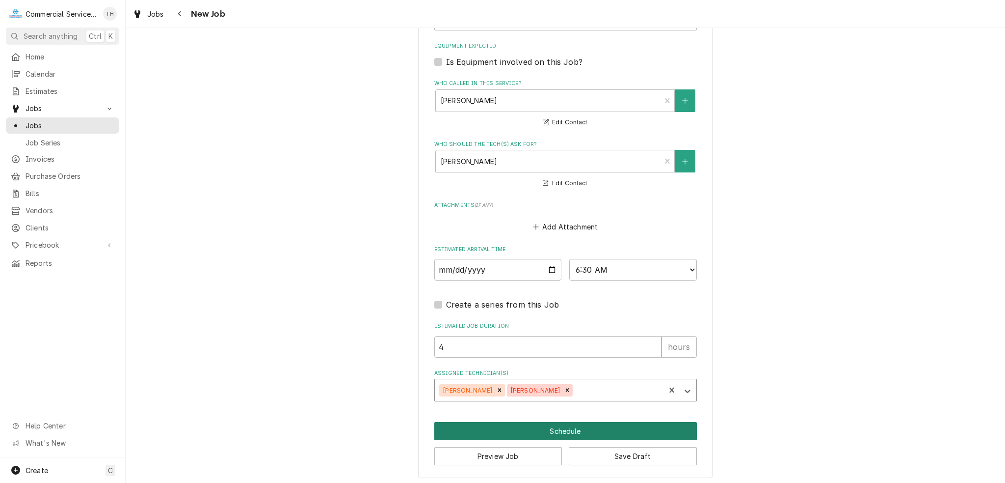
click at [569, 428] on button "Schedule" at bounding box center [565, 431] width 263 height 18
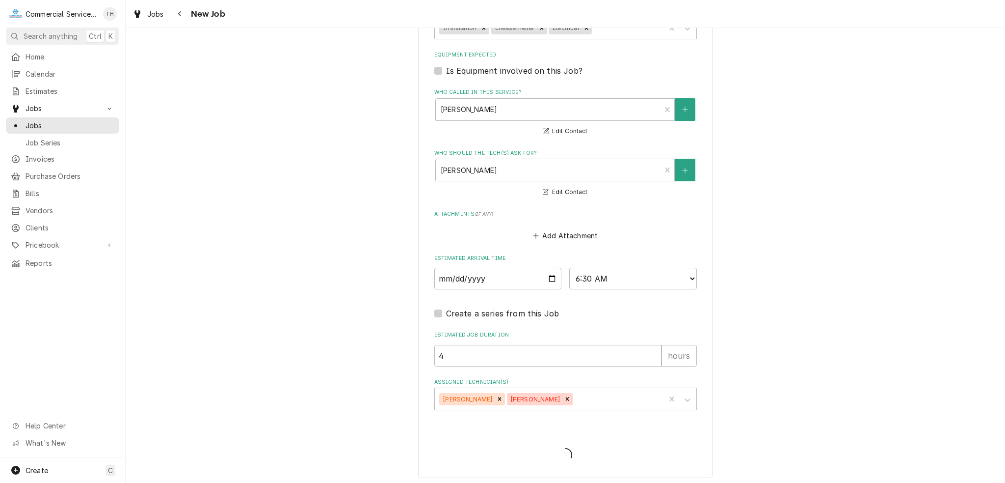
type textarea "x"
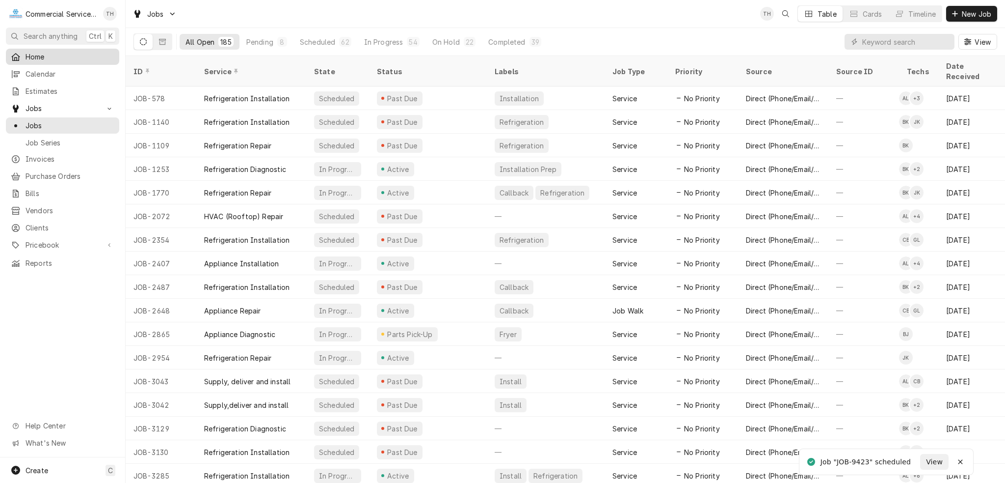
click at [49, 57] on span "Home" at bounding box center [70, 57] width 89 height 10
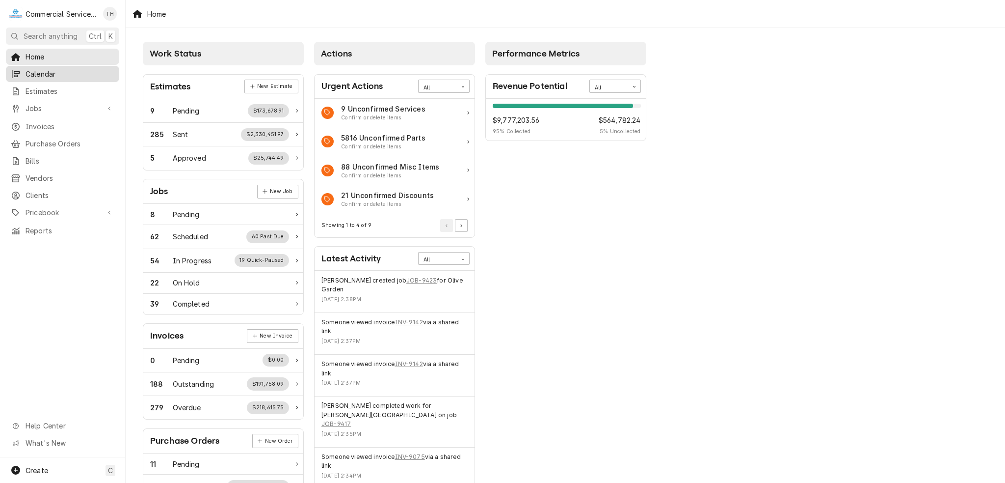
click at [55, 72] on span "Calendar" at bounding box center [70, 74] width 89 height 10
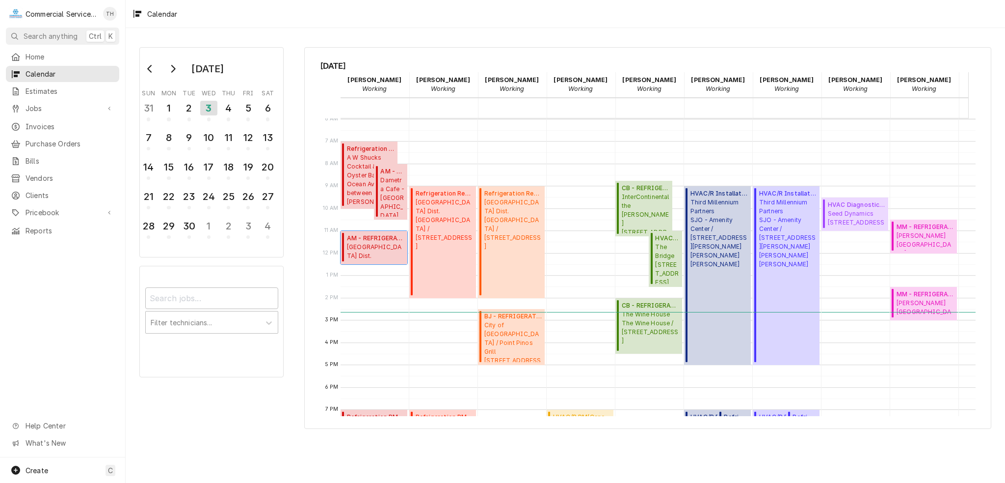
click at [377, 247] on span "Alisal School Dist. MONTE BELLA ELEMENTARY SCHOOL / 1300 Tuscany Blvd, Salinas,…" at bounding box center [375, 252] width 57 height 19
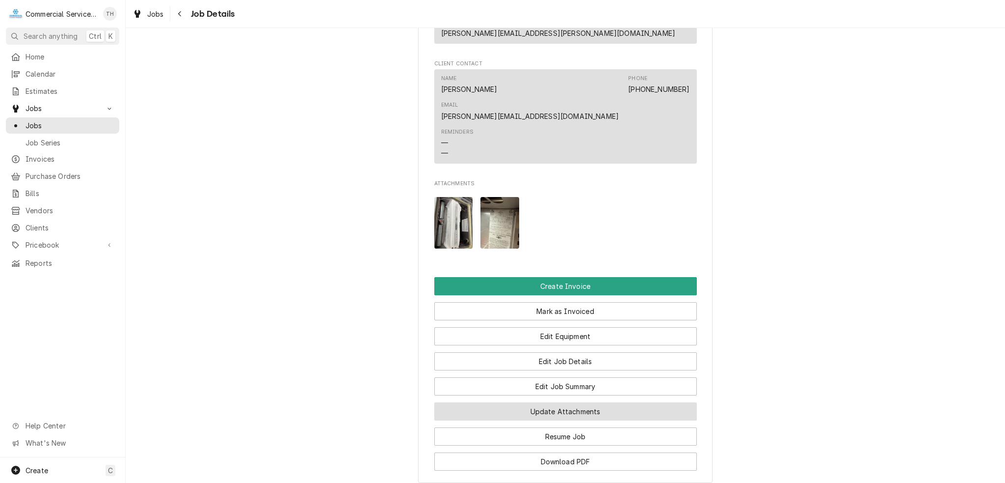
scroll to position [626, 0]
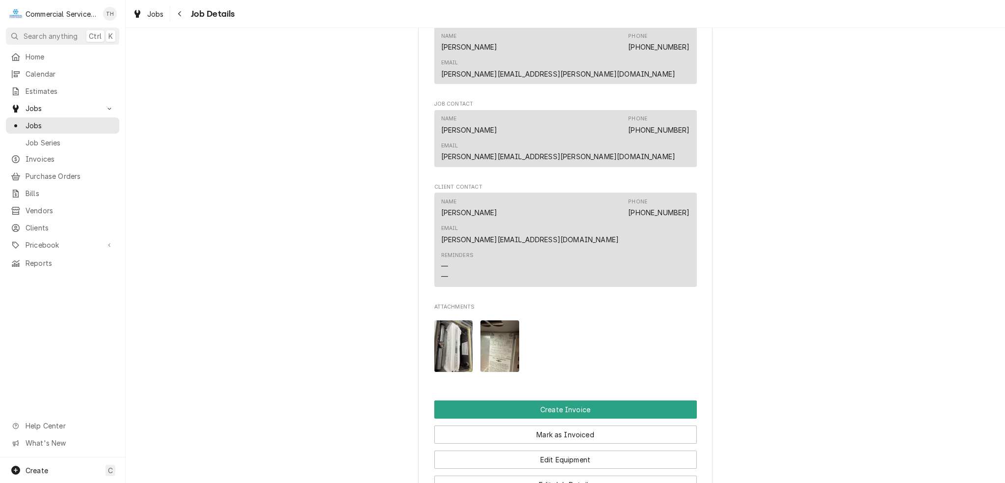
click at [52, 45] on nav "C Commercial Service Co. TH Search anything Ctrl K Home Calendar Estimates Jobs…" at bounding box center [63, 241] width 126 height 483
click at [52, 57] on span "Home" at bounding box center [70, 57] width 89 height 10
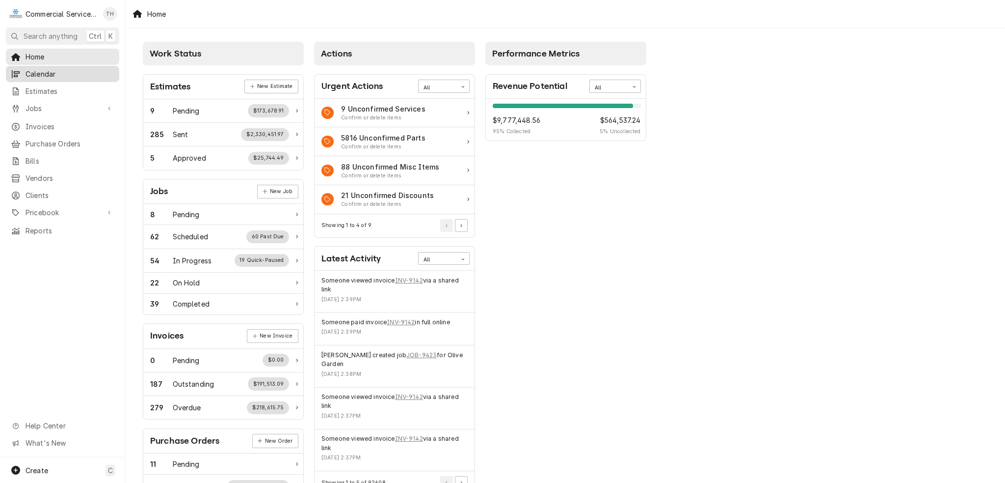
click at [35, 74] on span "Calendar" at bounding box center [70, 74] width 89 height 10
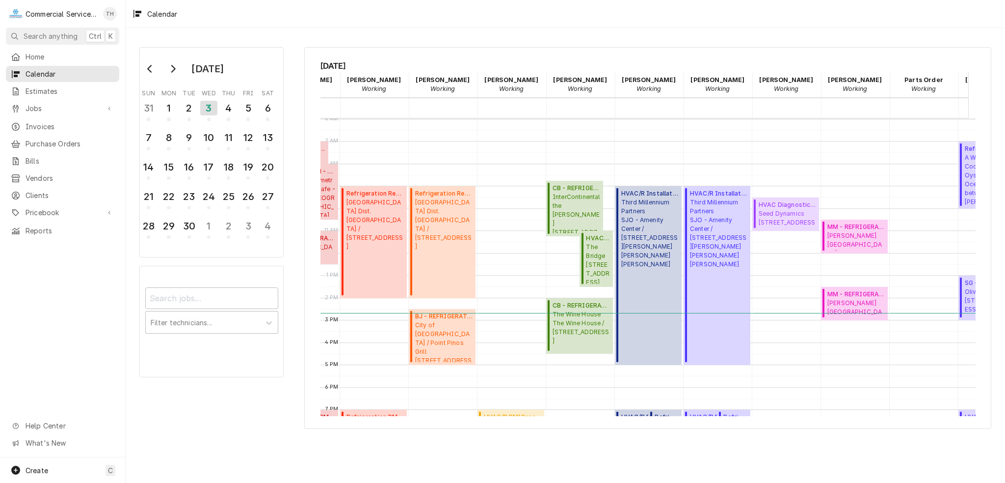
scroll to position [0, 127]
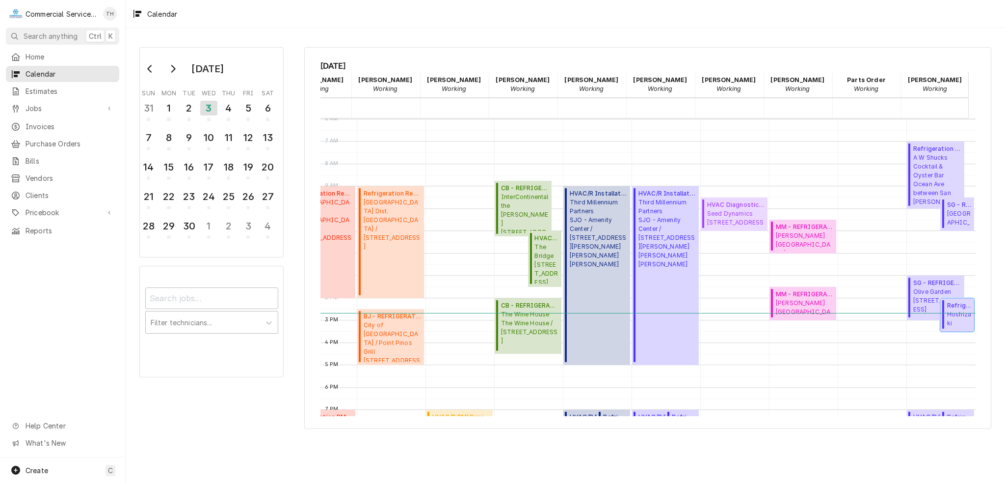
click at [952, 322] on span "Hoshizaki America Brewjee Coffee / 16 E Gabilan St, Salinas, CA 93901" at bounding box center [959, 319] width 24 height 19
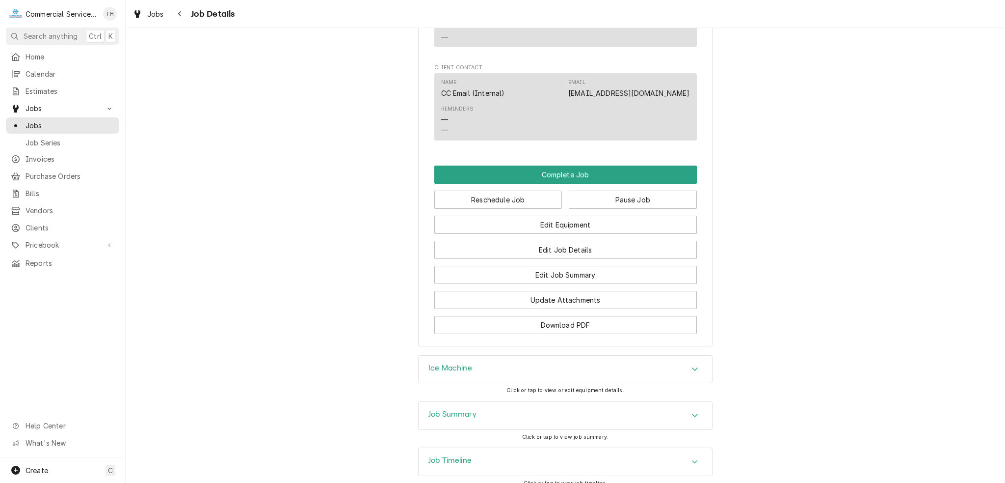
scroll to position [852, 0]
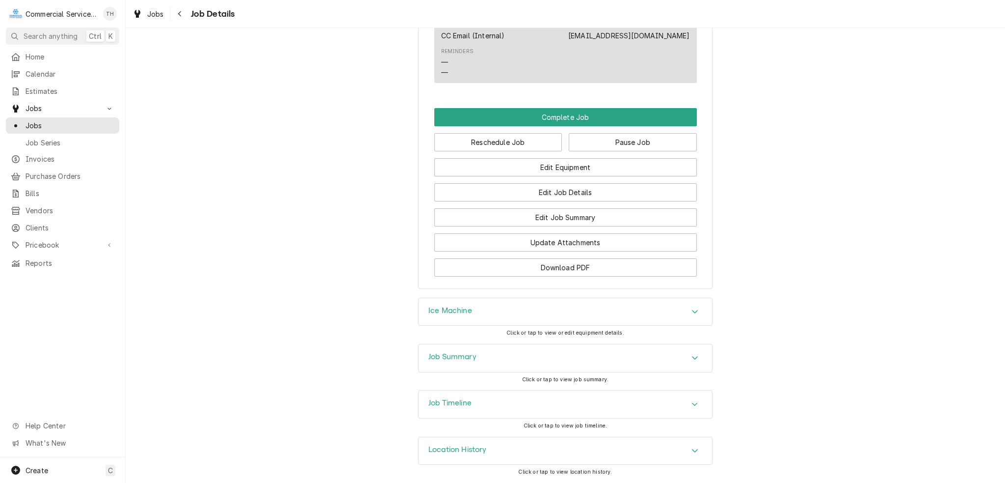
click at [522, 305] on div "Ice Machine" at bounding box center [566, 311] width 294 height 27
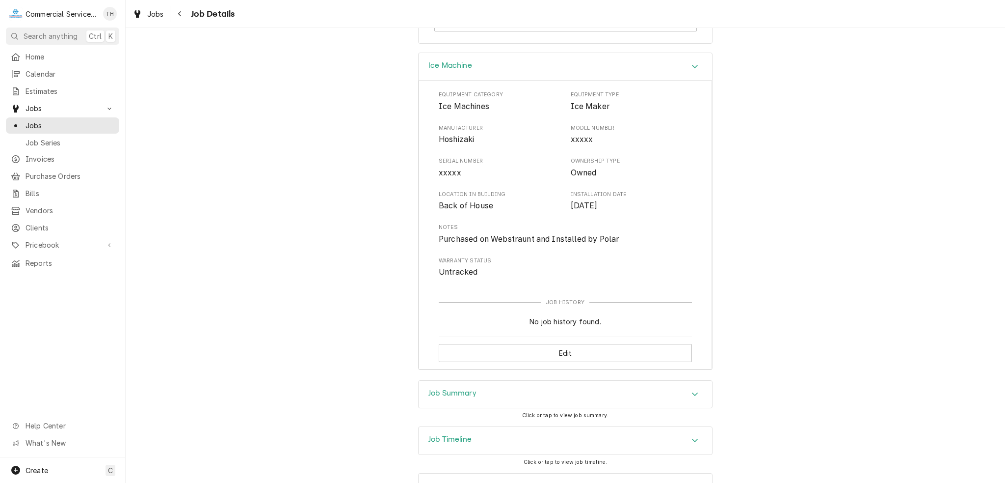
scroll to position [1132, 0]
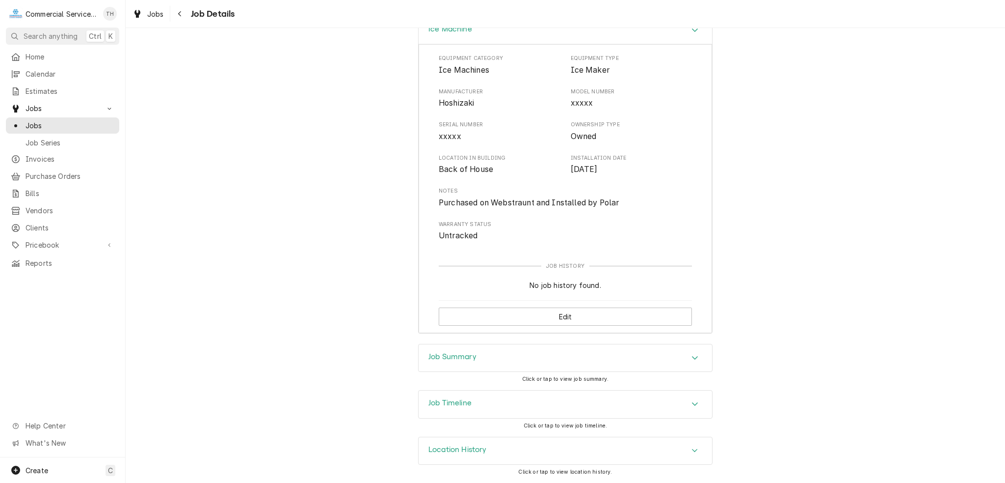
click at [516, 365] on div "Job Summary" at bounding box center [566, 357] width 294 height 27
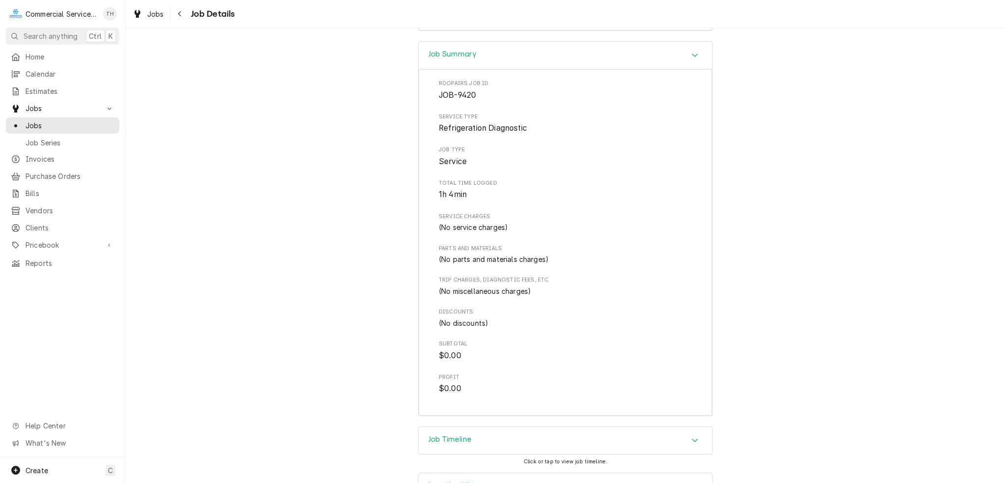
scroll to position [1181, 0]
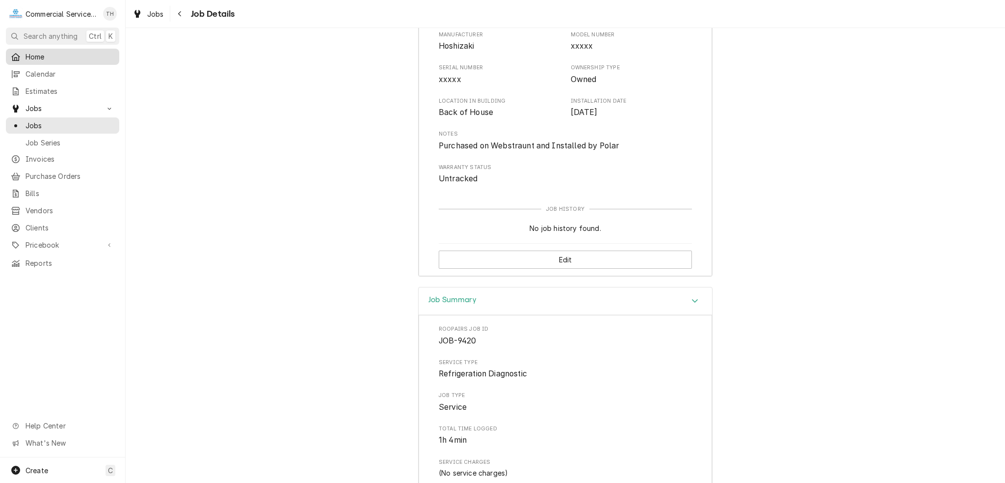
click at [23, 57] on div "Home" at bounding box center [63, 57] width 104 height 10
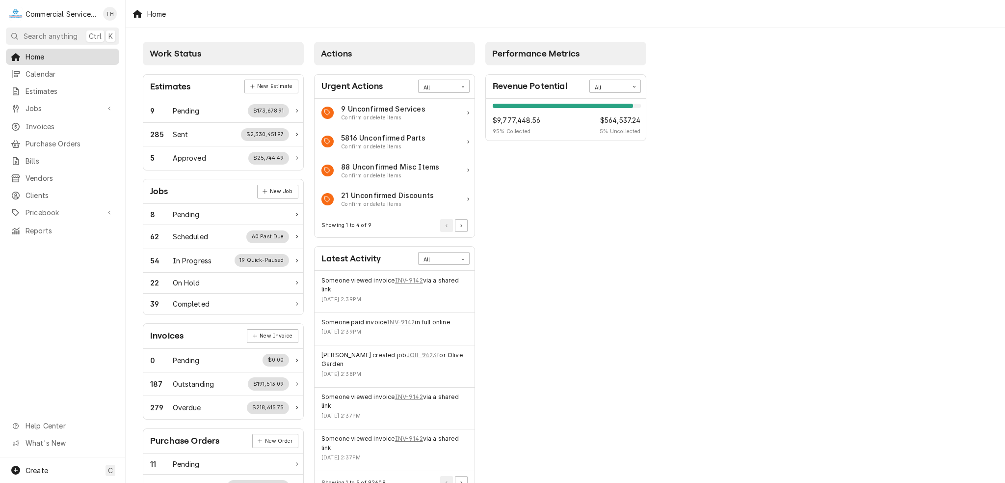
click at [67, 58] on span "Home" at bounding box center [70, 57] width 89 height 10
click at [36, 70] on span "Calendar" at bounding box center [70, 74] width 89 height 10
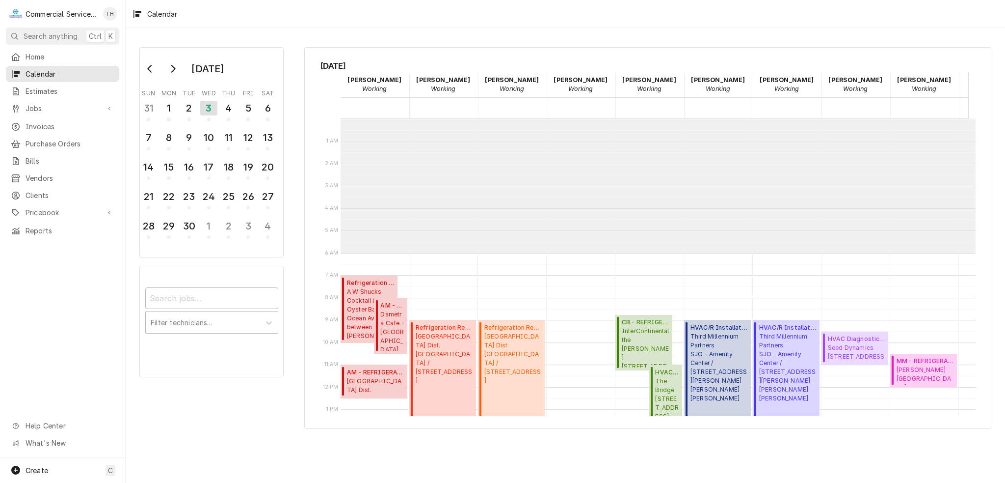
scroll to position [134, 0]
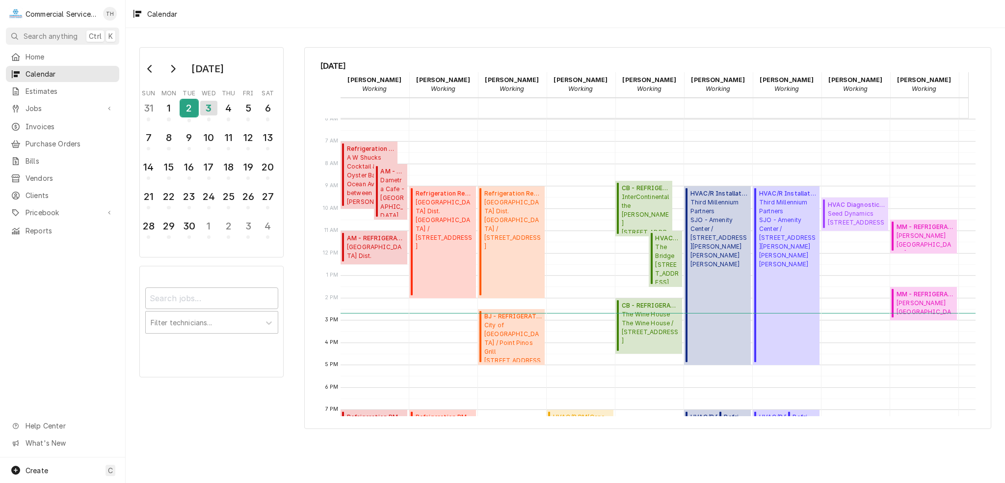
click at [185, 113] on div "2" at bounding box center [189, 108] width 17 height 17
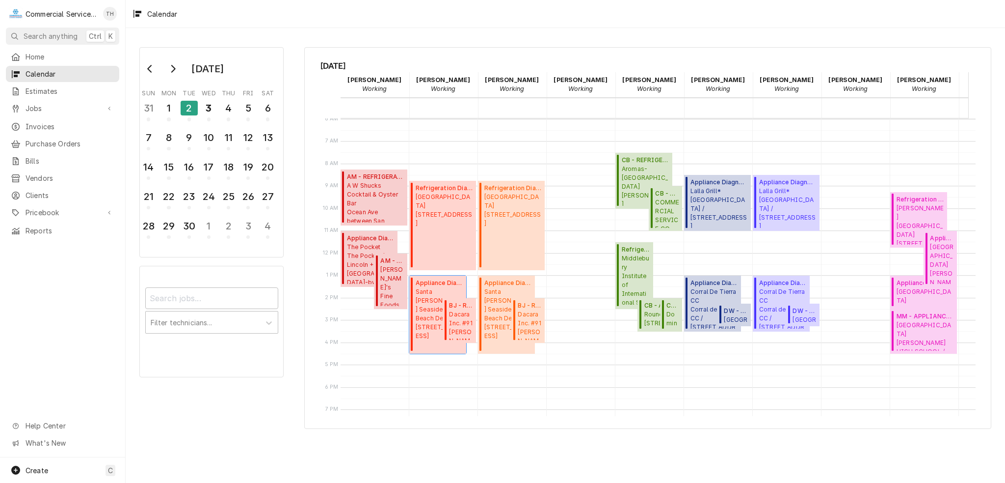
click at [424, 292] on span "Santa Cruz Seaside Co. Beach Deck / 400 Beach St, Santa Cruz, CA 95060" at bounding box center [440, 313] width 48 height 53
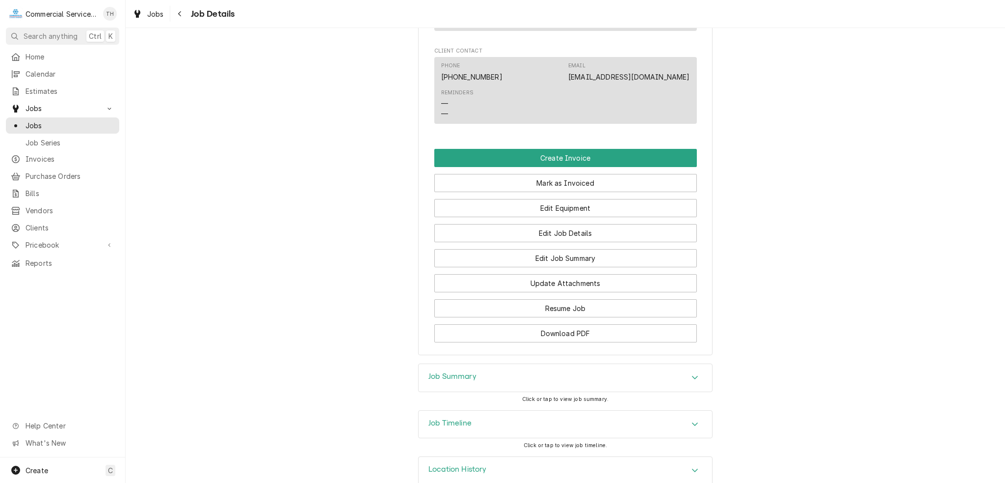
scroll to position [716, 0]
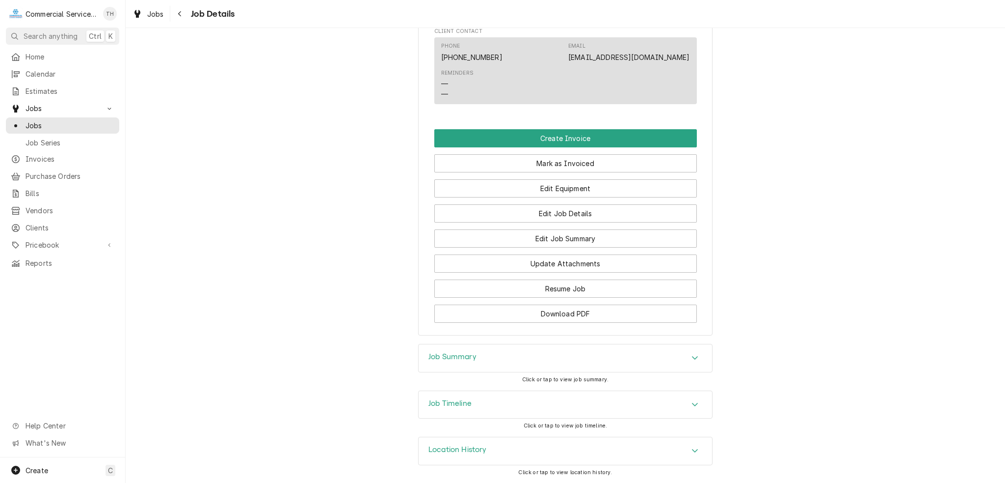
click at [550, 362] on div "Job Summary" at bounding box center [566, 357] width 294 height 27
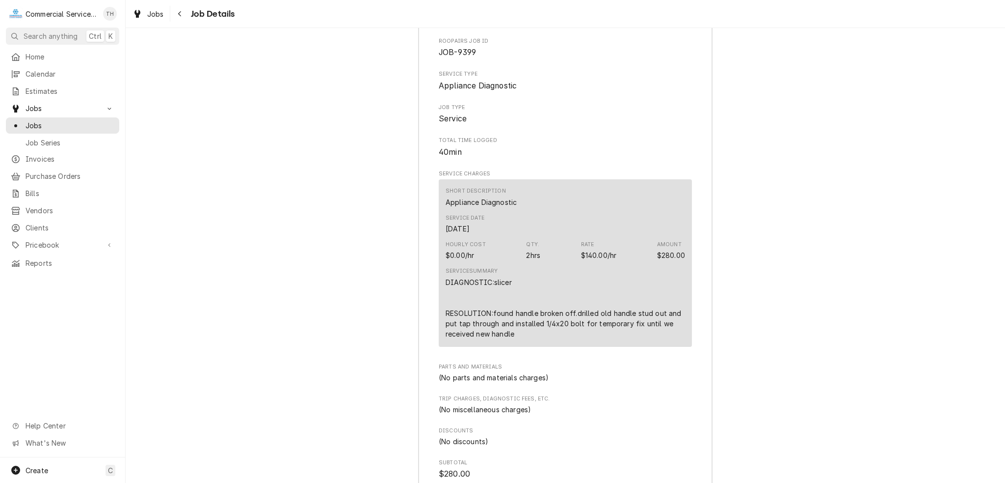
scroll to position [1248, 0]
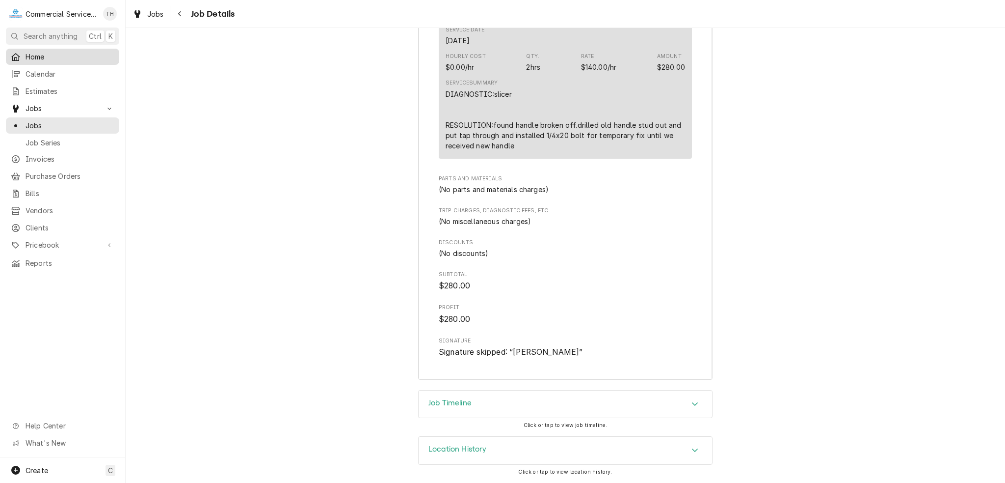
click at [35, 58] on span "Home" at bounding box center [70, 57] width 89 height 10
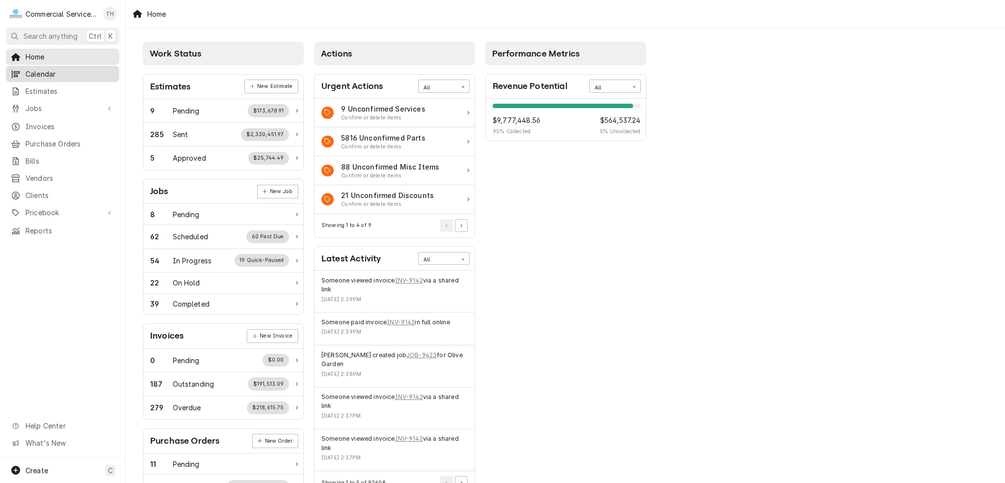
click at [33, 69] on span "Calendar" at bounding box center [70, 74] width 89 height 10
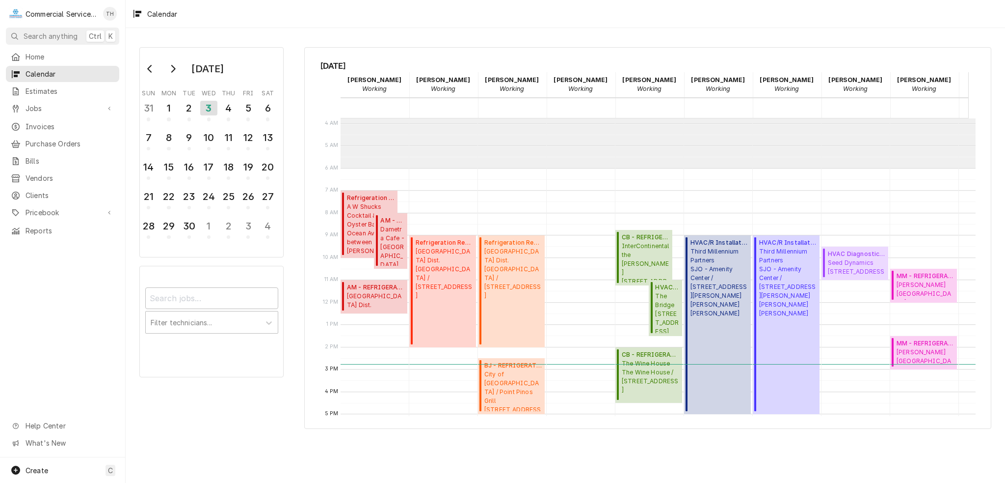
scroll to position [246, 0]
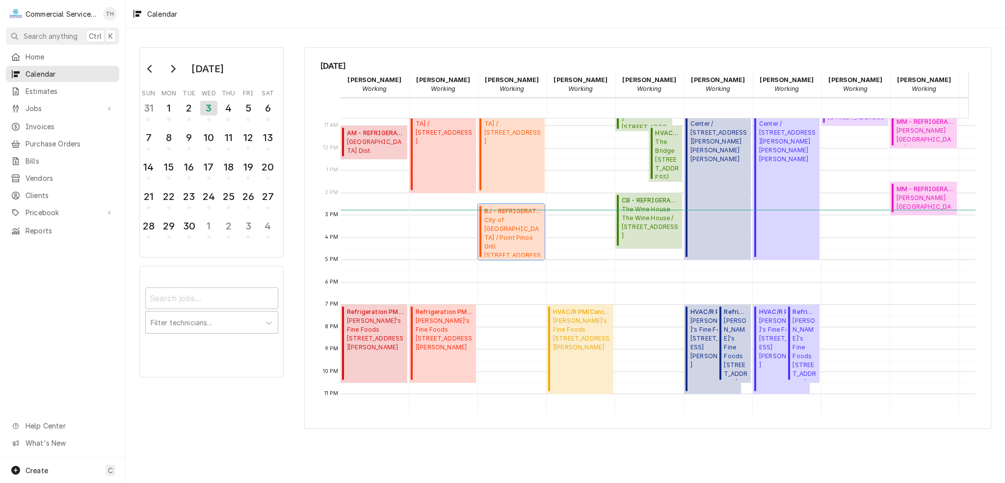
click at [519, 220] on span "City of Pacific Grove / Point Pinos Grill 79 Asilomar Ave, Pacific Grove, CA 93…" at bounding box center [513, 236] width 57 height 41
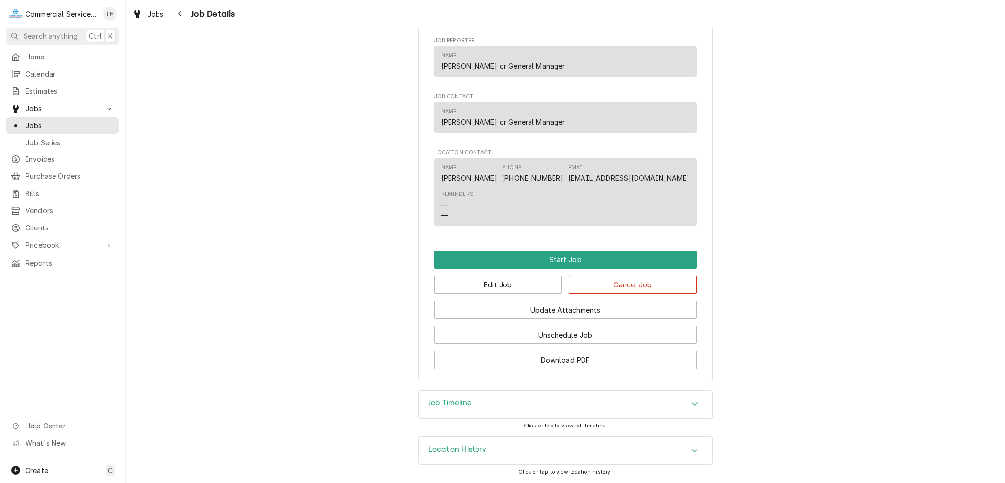
scroll to position [306, 0]
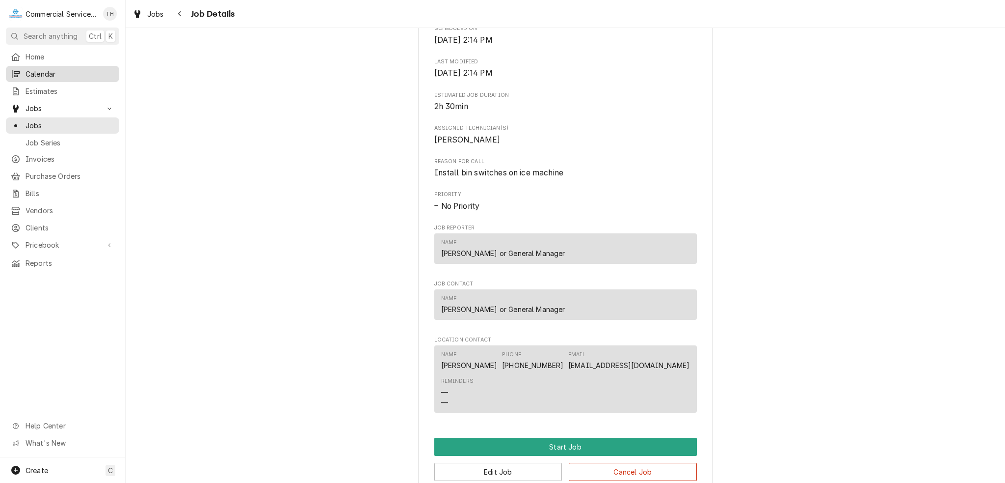
click at [51, 73] on span "Calendar" at bounding box center [70, 74] width 89 height 10
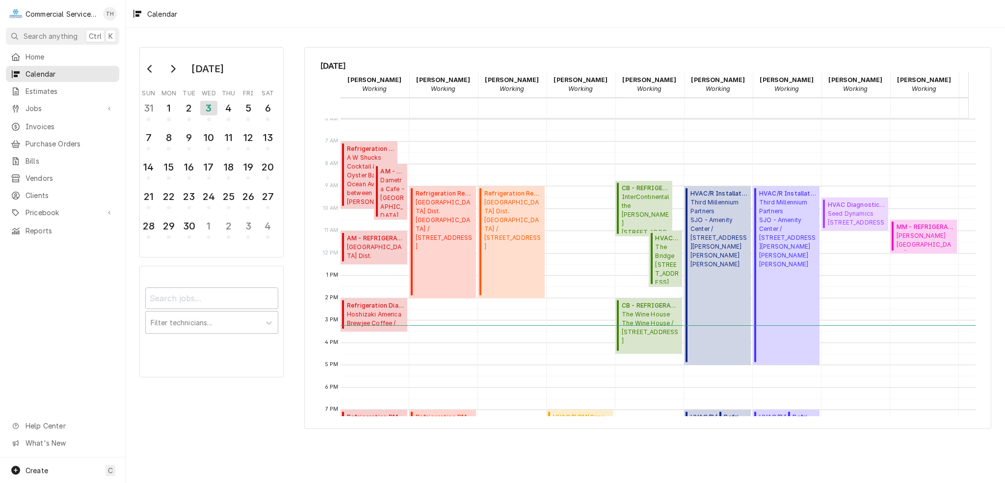
scroll to position [0, 127]
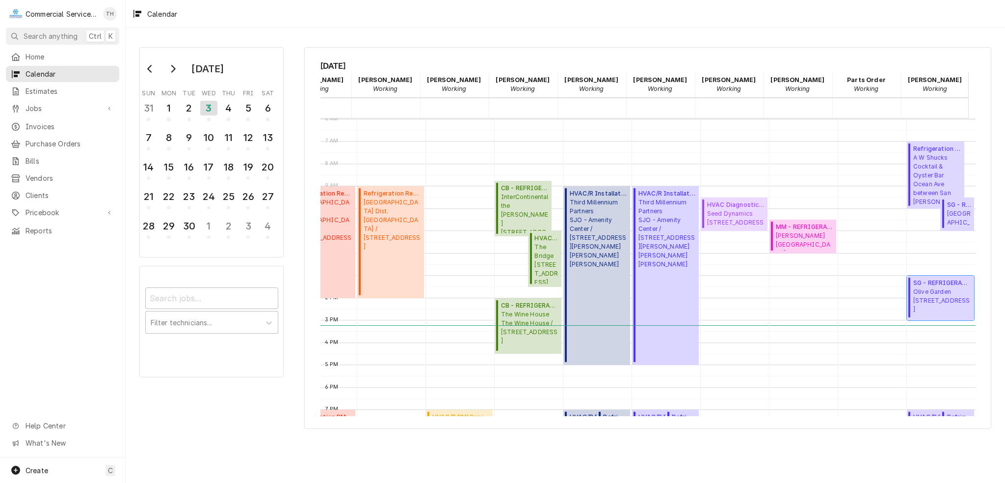
click at [945, 295] on span "Olive Garden 1580 N. Main Street, Salinas, CA 93906" at bounding box center [943, 300] width 58 height 27
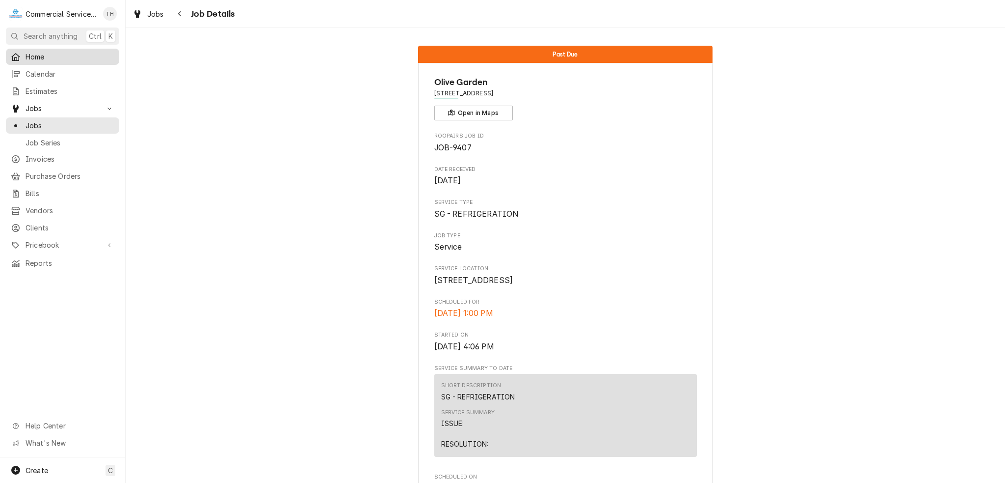
click at [51, 58] on span "Home" at bounding box center [70, 57] width 89 height 10
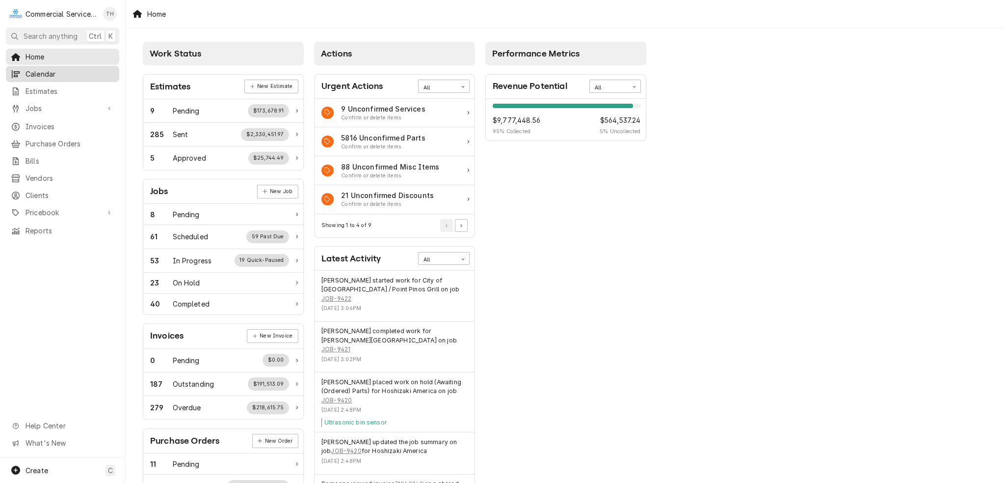
click at [51, 69] on span "Calendar" at bounding box center [70, 74] width 89 height 10
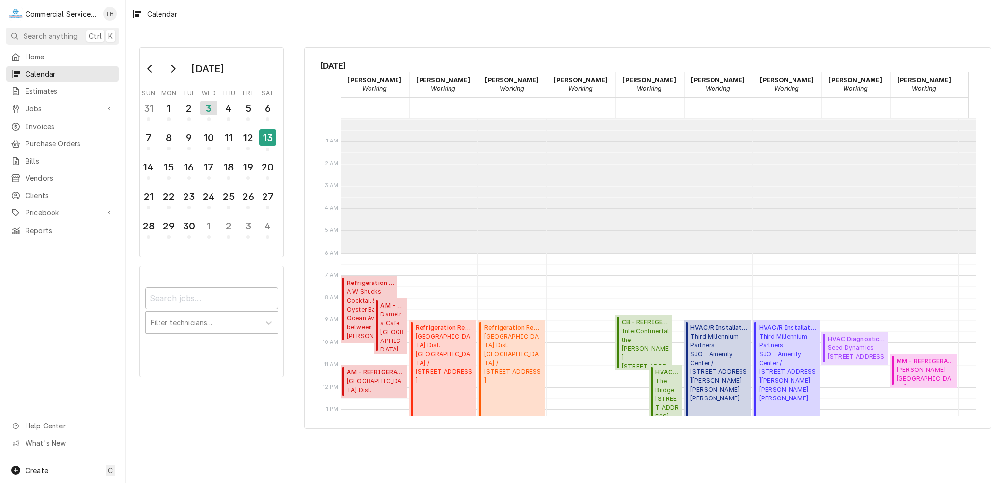
scroll to position [134, 0]
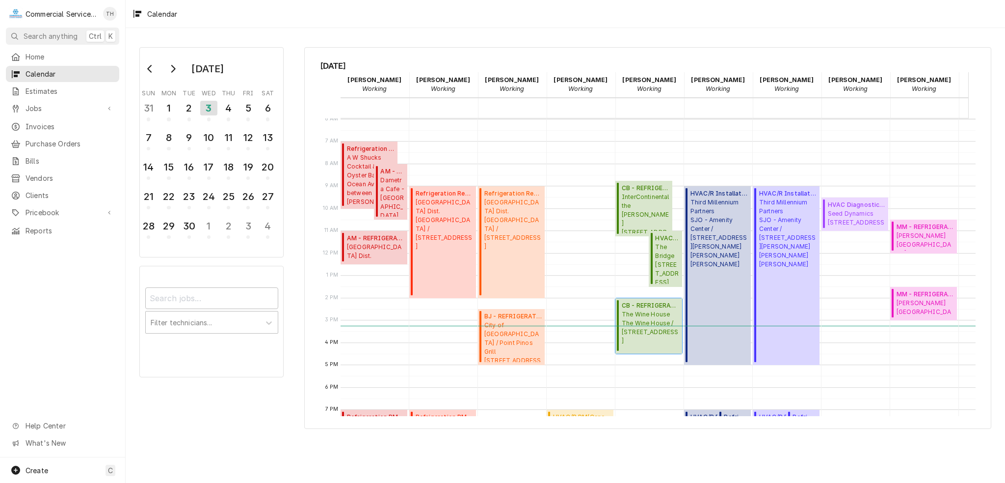
click at [654, 310] on span "The Wine House The Wine House / 1 E Carmel Valley Rd Building A, Carmel Valley,…" at bounding box center [650, 327] width 57 height 35
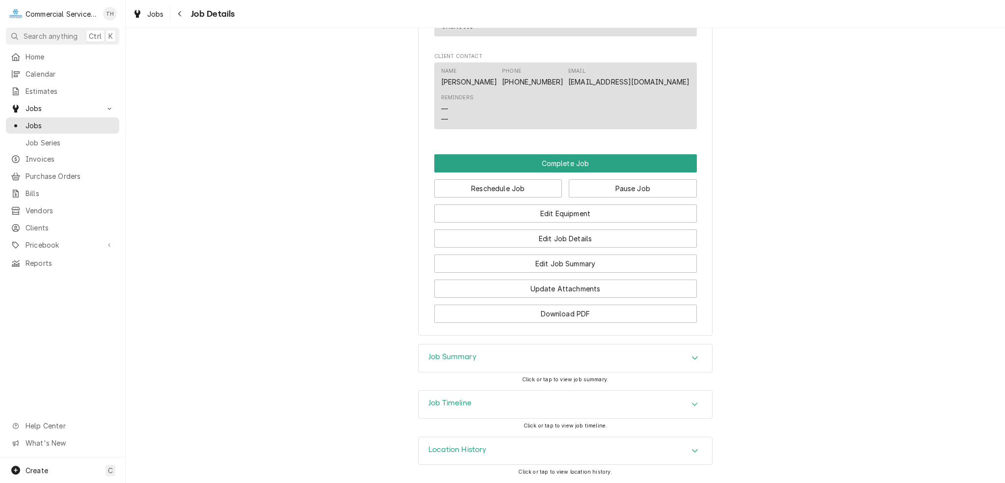
scroll to position [643, 0]
click at [551, 354] on div "Job Summary" at bounding box center [566, 357] width 294 height 27
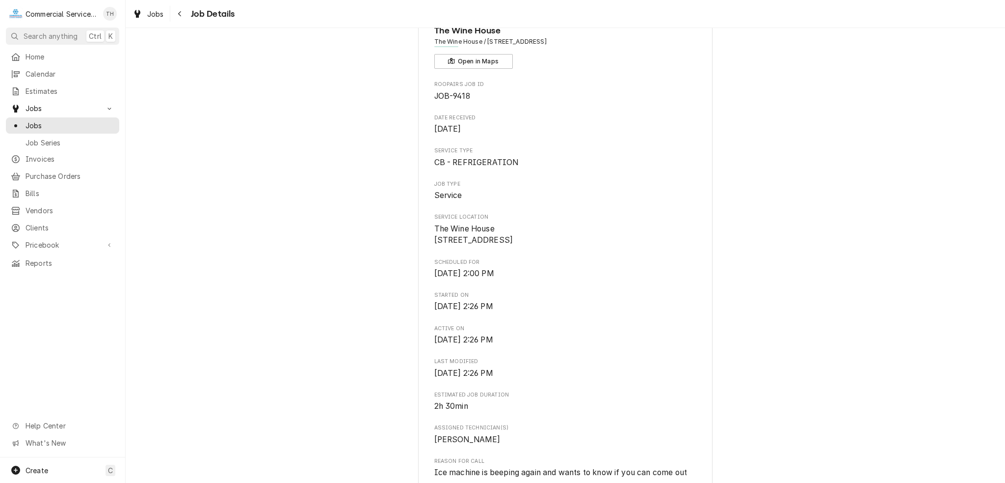
scroll to position [0, 0]
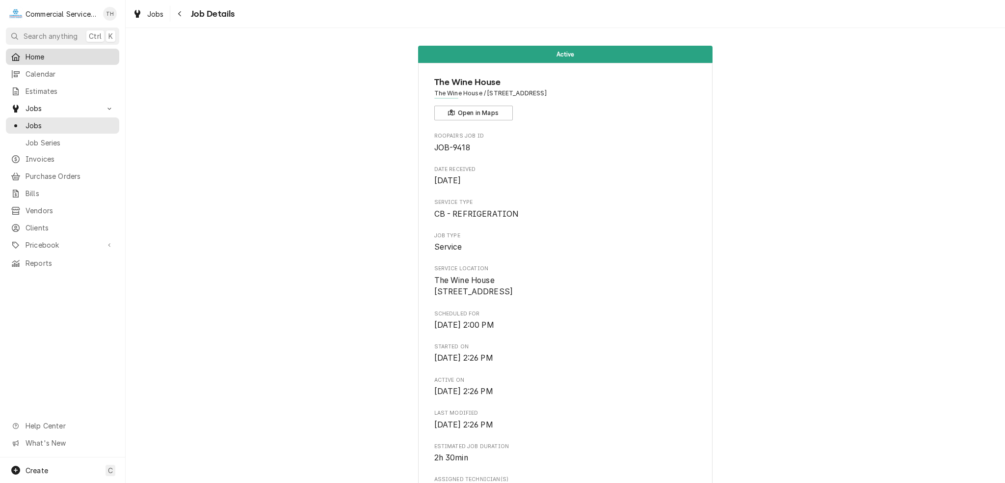
click at [61, 57] on span "Home" at bounding box center [70, 57] width 89 height 10
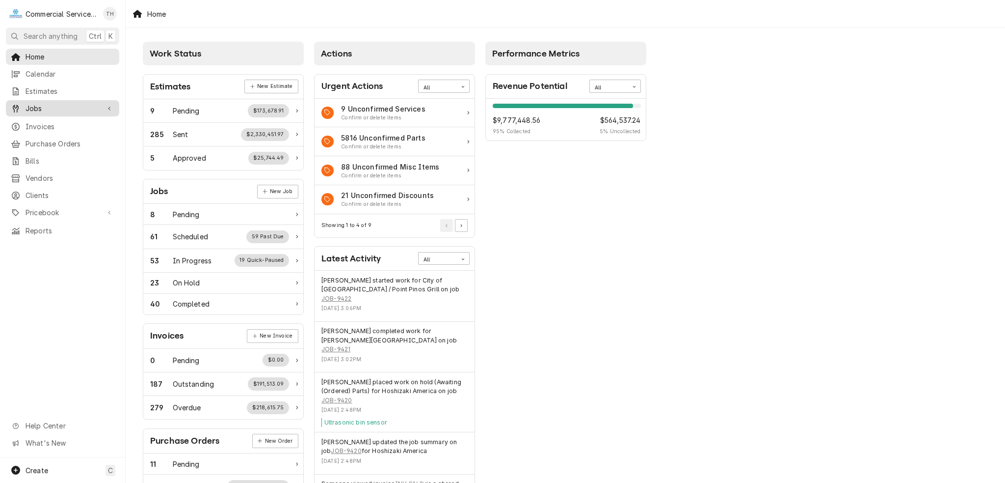
click at [39, 108] on span "Jobs" at bounding box center [63, 108] width 74 height 10
click at [40, 120] on span "Jobs" at bounding box center [70, 125] width 89 height 10
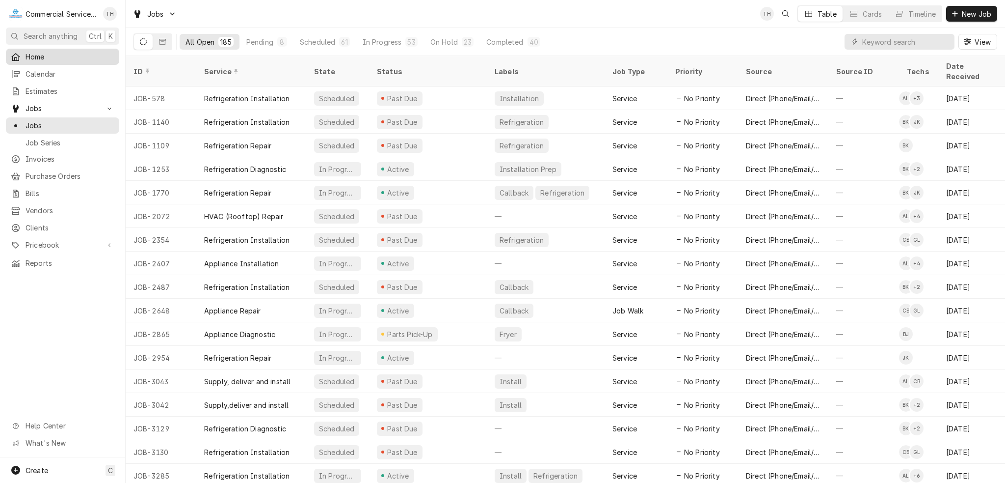
click at [52, 61] on link "Home" at bounding box center [62, 57] width 113 height 16
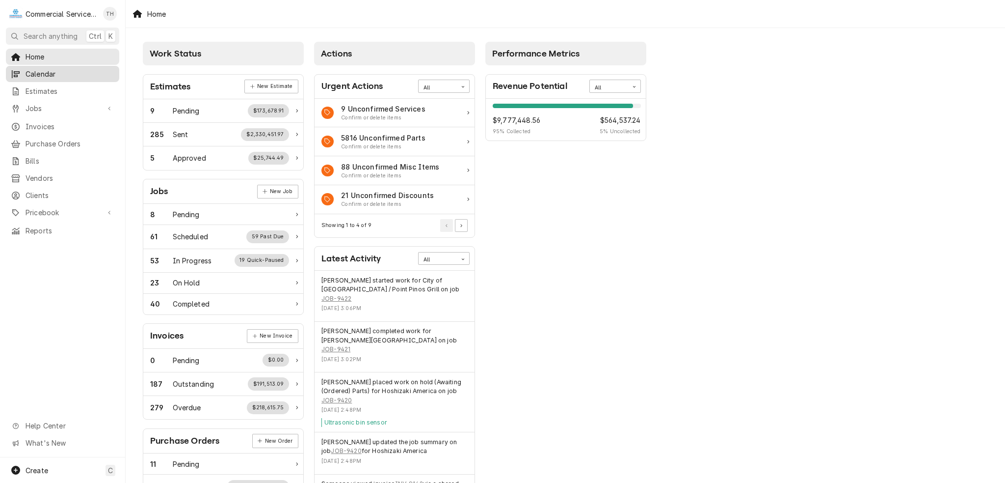
click at [68, 70] on span "Calendar" at bounding box center [70, 74] width 89 height 10
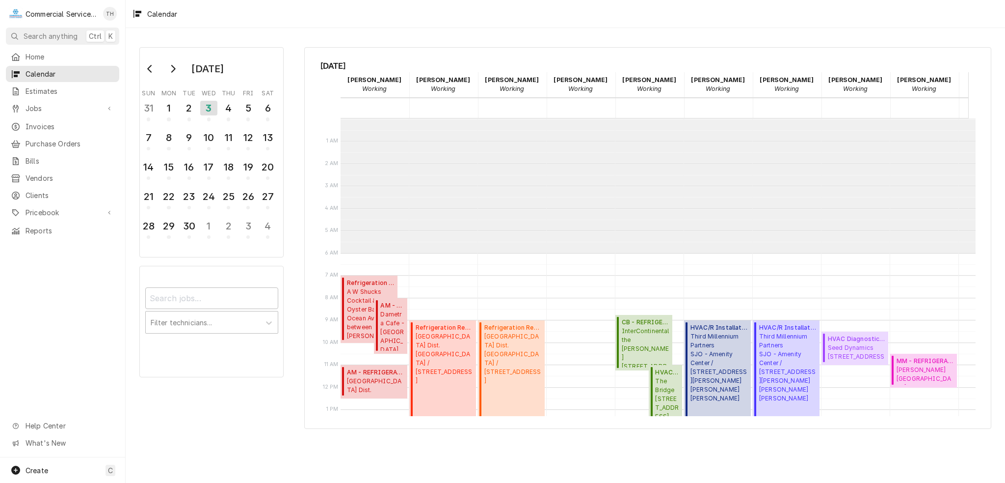
scroll to position [134, 0]
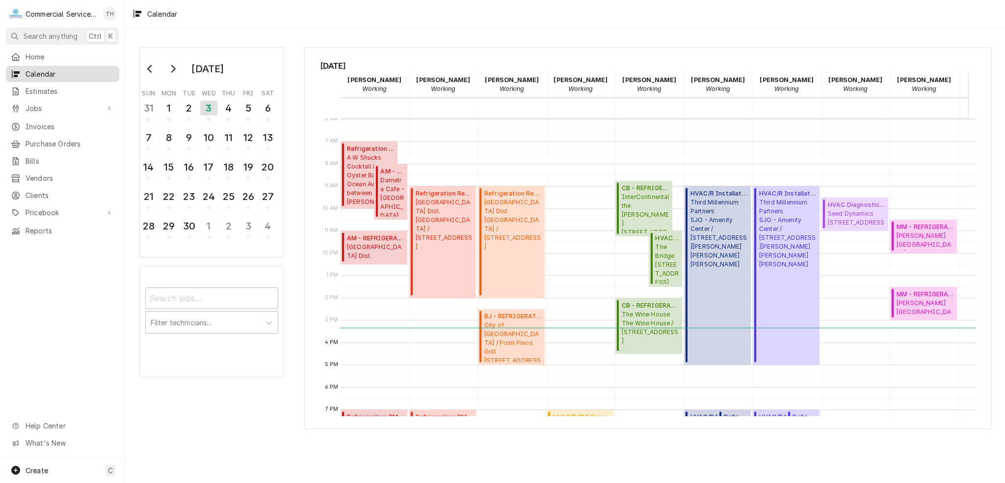
click at [53, 68] on div "Calendar" at bounding box center [62, 74] width 109 height 12
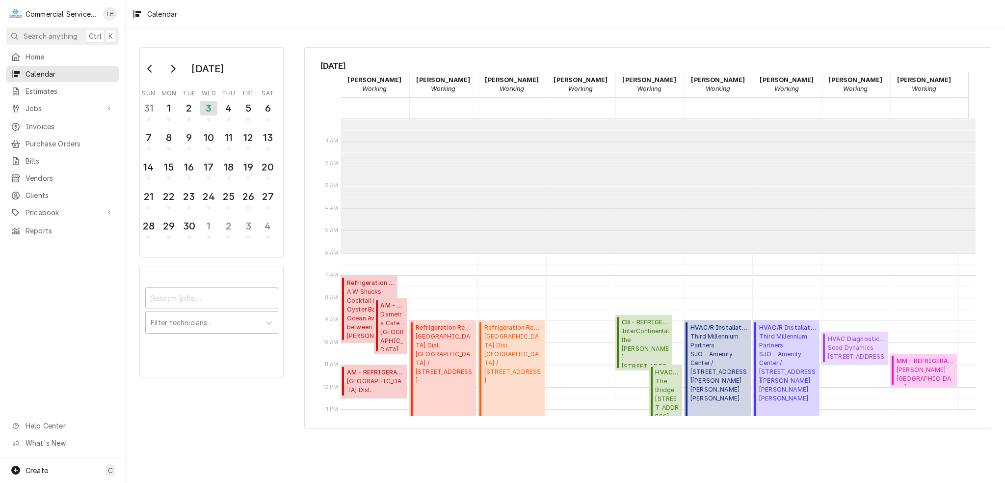
scroll to position [134, 0]
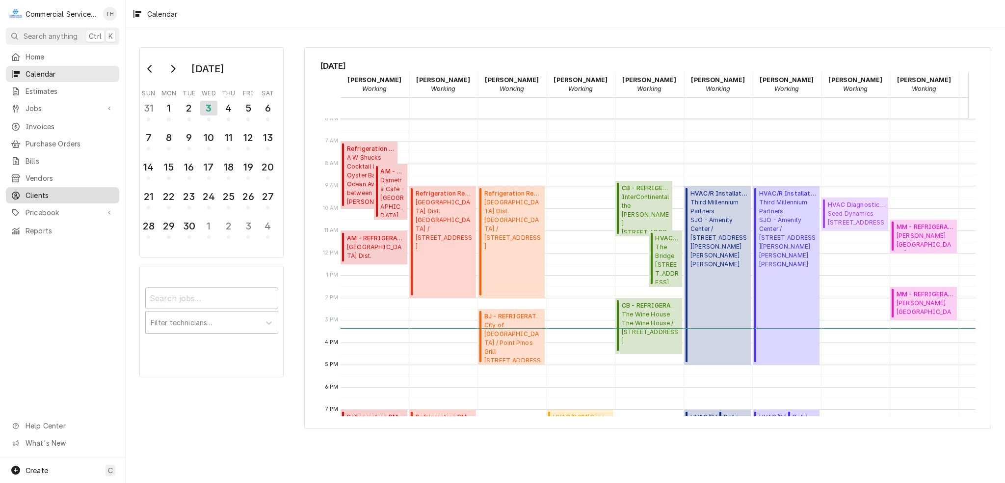
click at [62, 190] on span "Clients" at bounding box center [70, 195] width 89 height 10
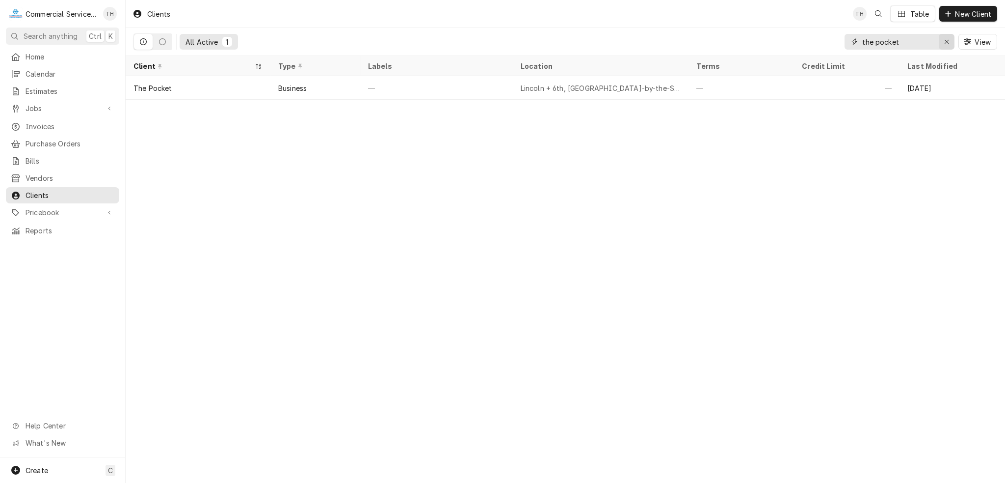
click at [947, 40] on icon "Erase input" at bounding box center [947, 41] width 5 height 7
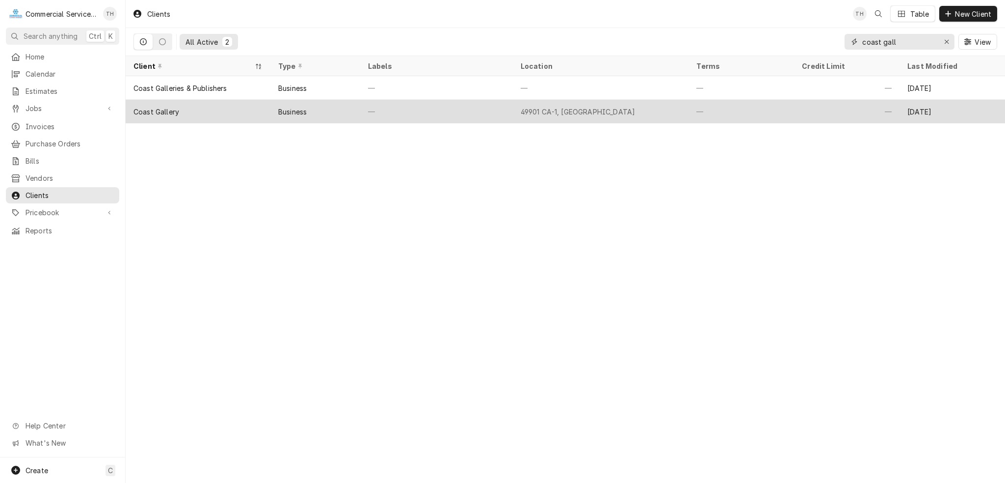
type input "coast gall"
click at [239, 108] on div "Coast Gallery" at bounding box center [198, 112] width 145 height 24
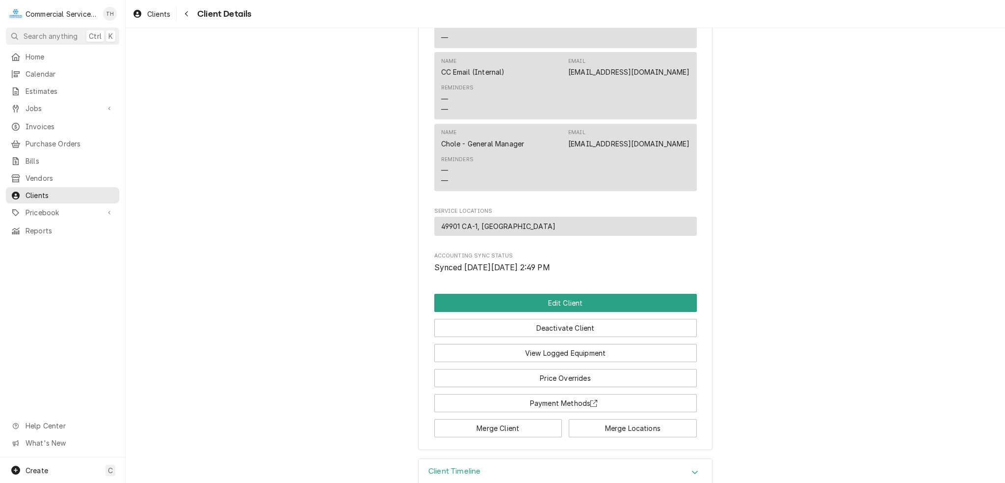
scroll to position [498, 0]
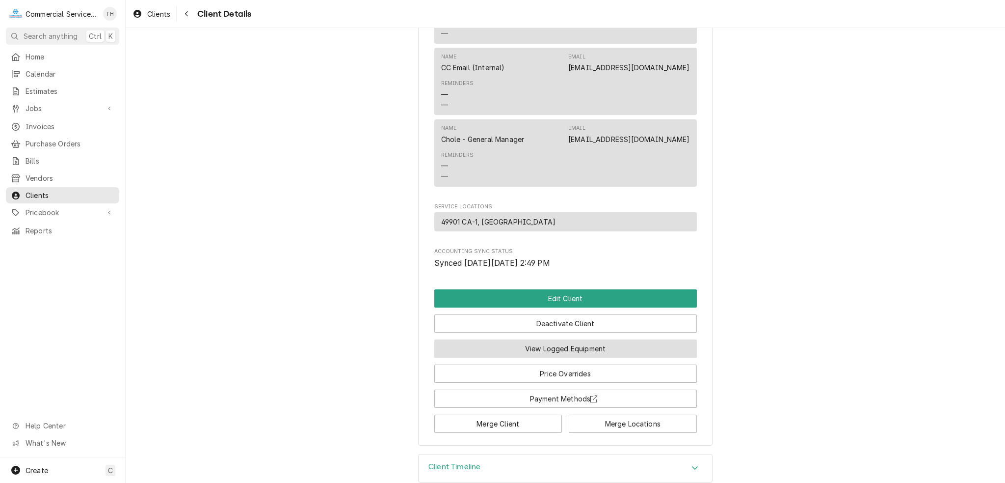
click at [582, 339] on button "View Logged Equipment" at bounding box center [565, 348] width 263 height 18
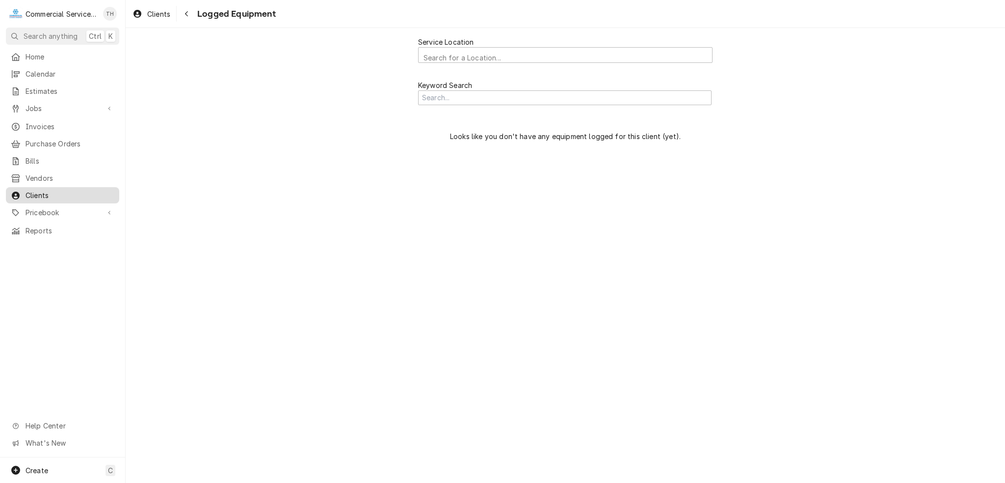
click at [68, 191] on span "Clients" at bounding box center [70, 195] width 89 height 10
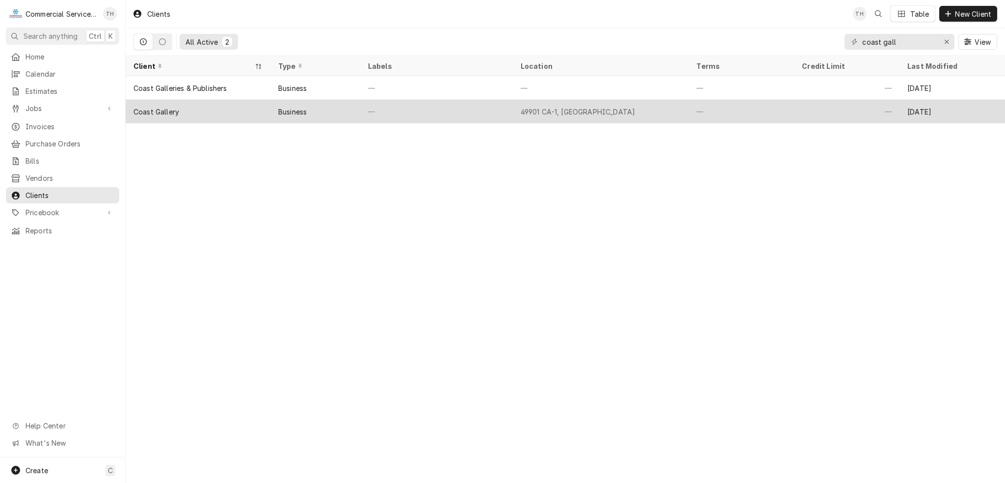
click at [263, 105] on div "Coast Gallery" at bounding box center [198, 112] width 145 height 24
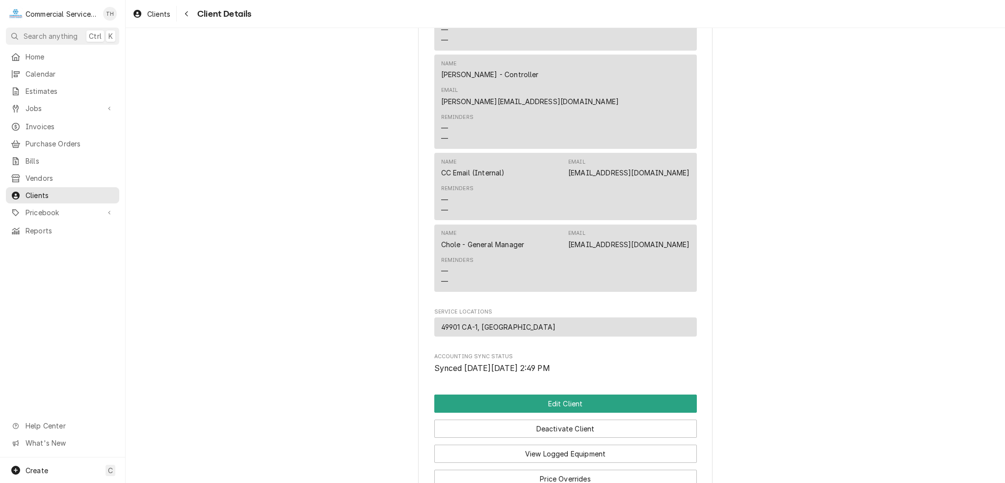
scroll to position [295, 0]
